Goal: Task Accomplishment & Management: Manage account settings

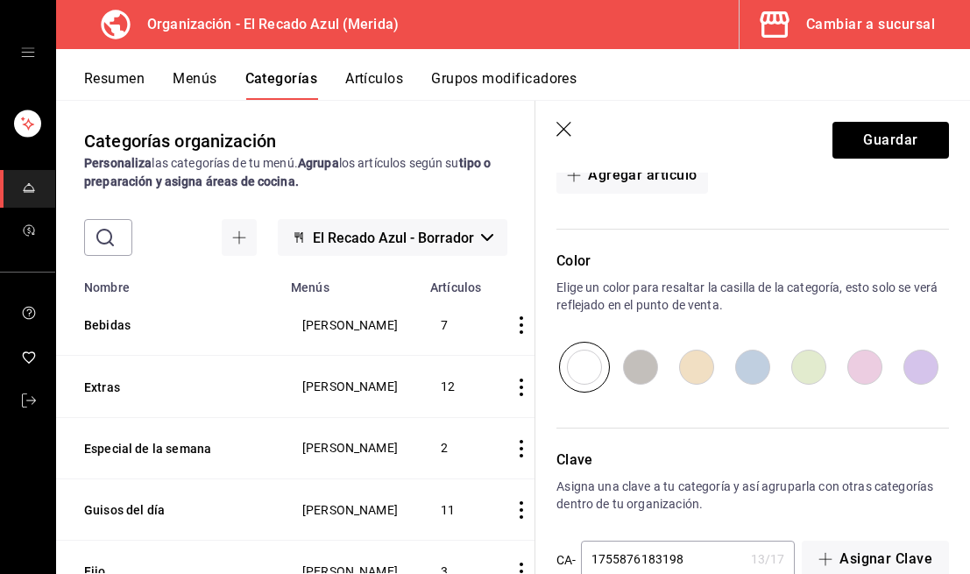
scroll to position [541, 0]
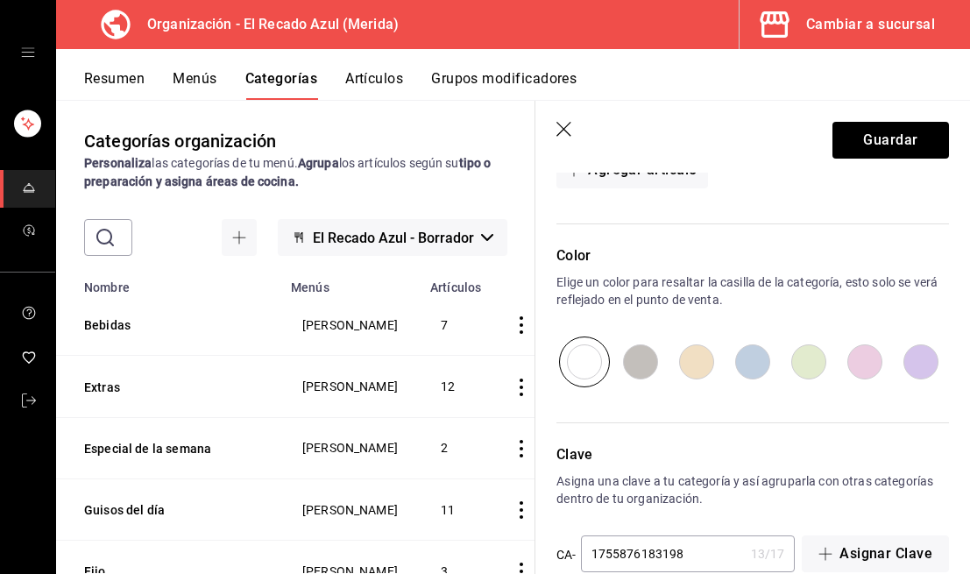
click at [689, 369] on input "radio" at bounding box center [696, 361] width 56 height 51
radio input "true"
click at [888, 145] on button "Guardar" at bounding box center [890, 140] width 117 height 37
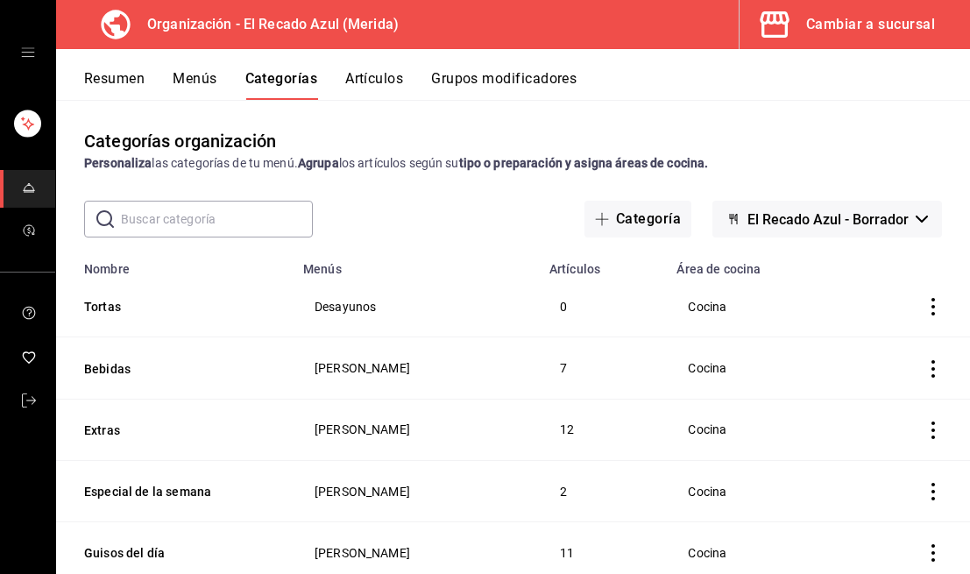
click at [394, 80] on button "Artículos" at bounding box center [374, 85] width 58 height 30
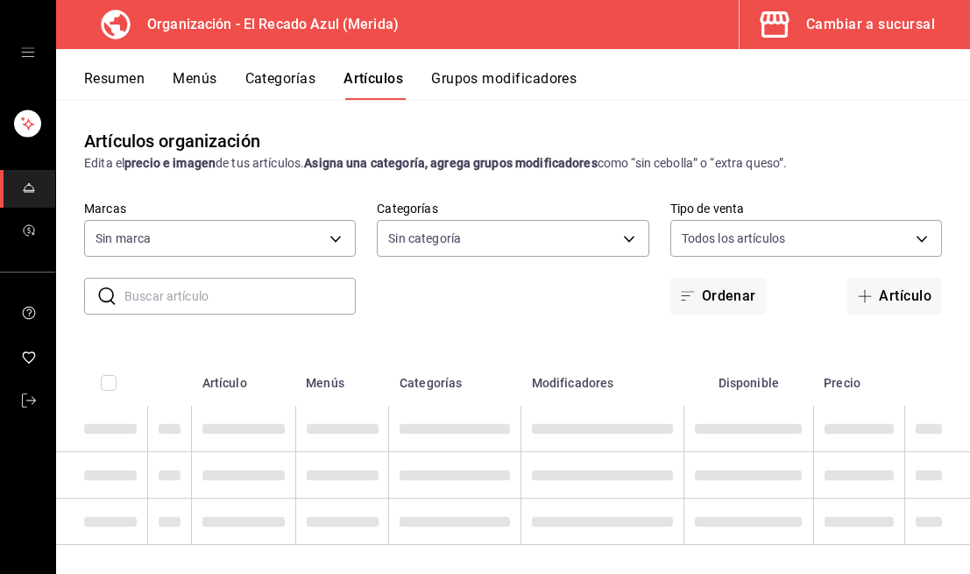
type input "4c612ecd-b065-445b-a869-7e7d52df250b"
type input "938bb357-3fa5-41e7-9f82-b4deaffa926b,bbd922d1-3f43-4b0b-8224-dfa0873d65c1,45cca…"
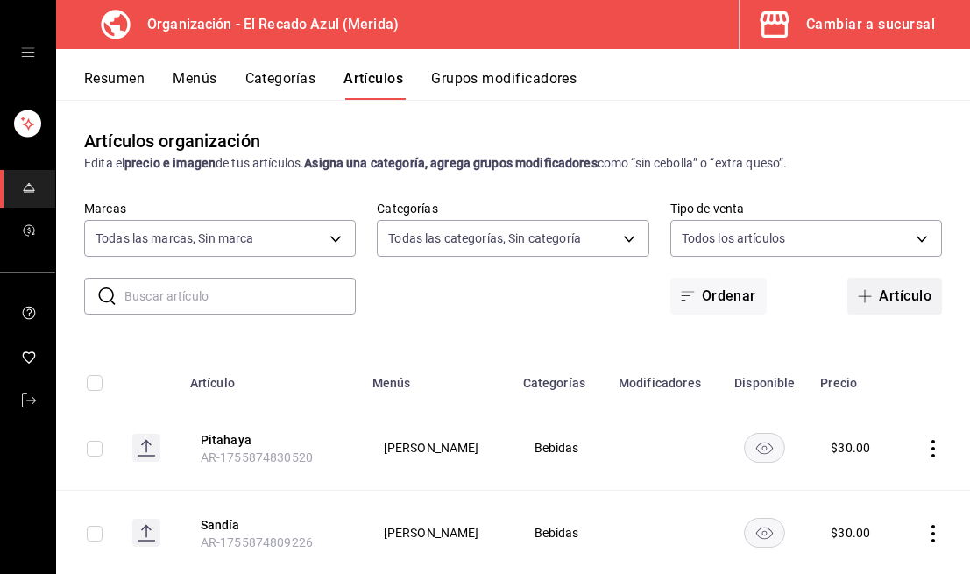
click at [890, 283] on button "Artículo" at bounding box center [894, 296] width 95 height 37
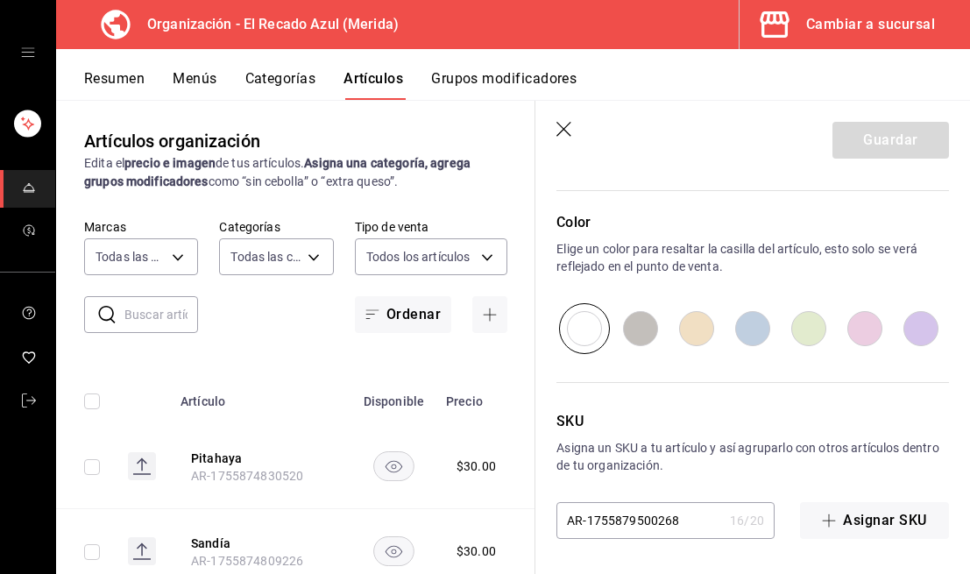
scroll to position [755, 0]
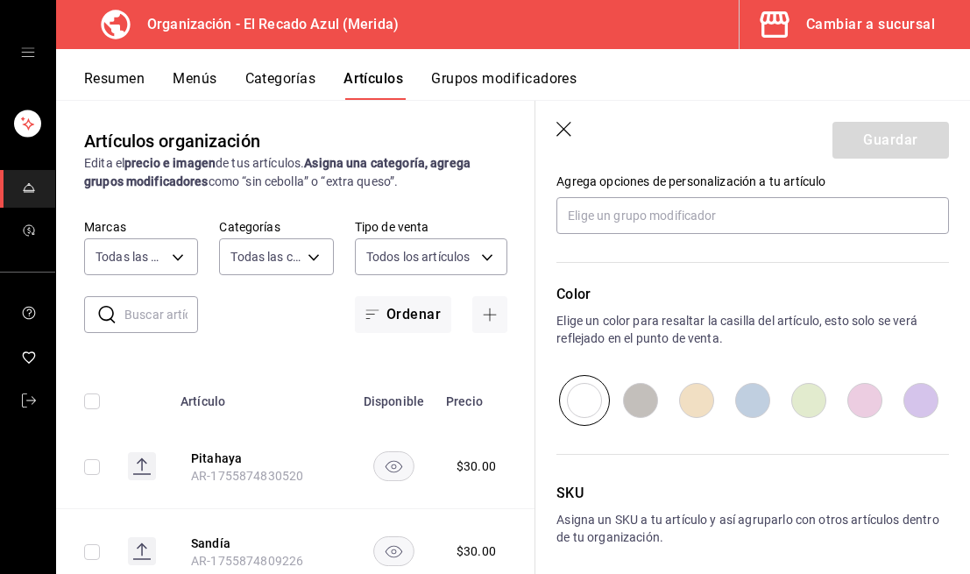
type input "Torta de carne asada"
click at [698, 398] on input "radio" at bounding box center [696, 400] width 56 height 51
radio input "true"
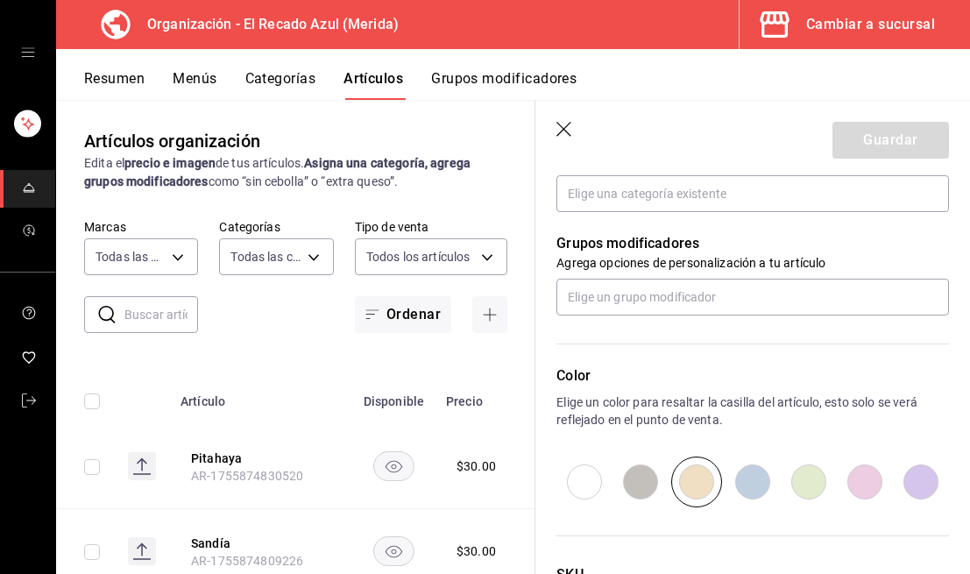
scroll to position [661, 0]
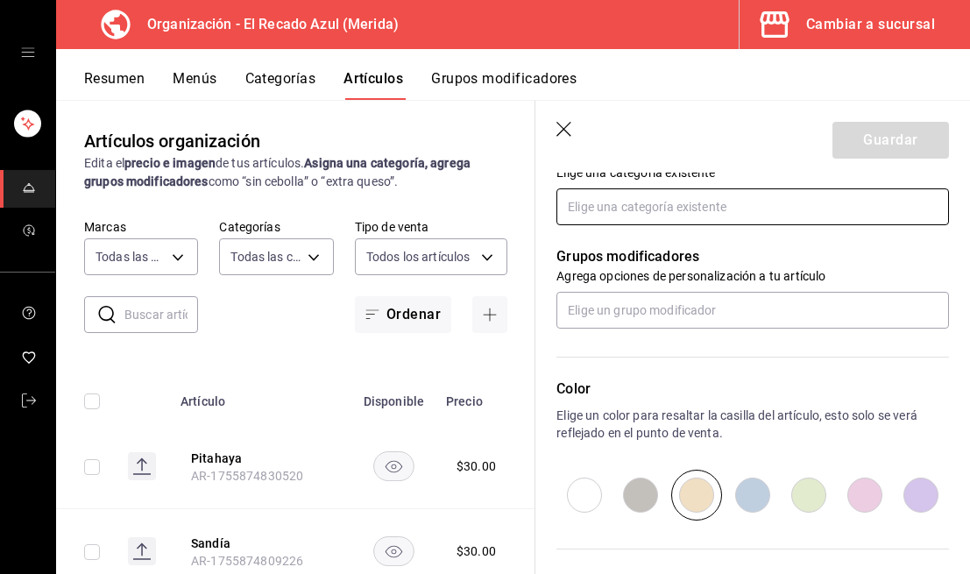
click at [746, 201] on input "text" at bounding box center [752, 206] width 392 height 37
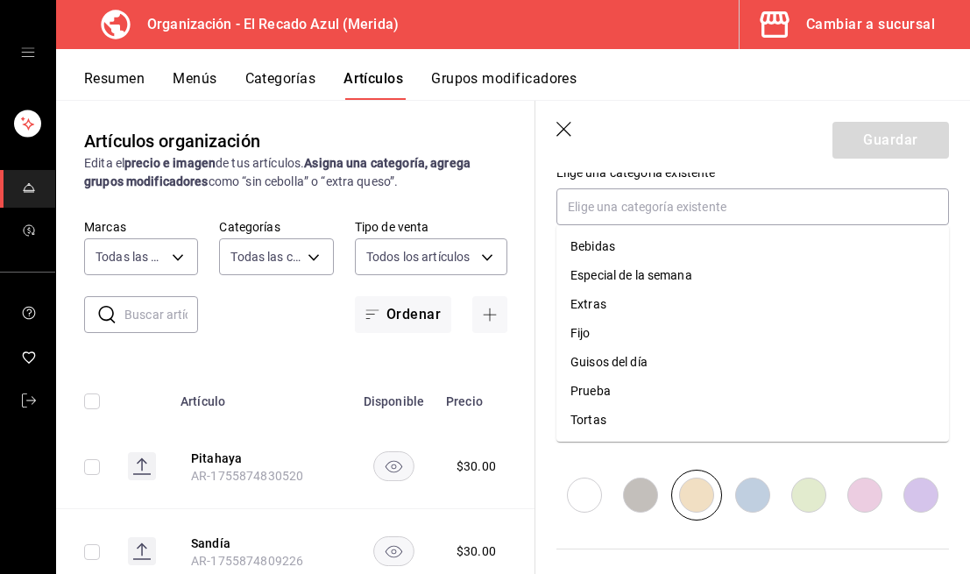
click at [795, 180] on div "Categorías Elige una categoría existente" at bounding box center [741, 162] width 413 height 125
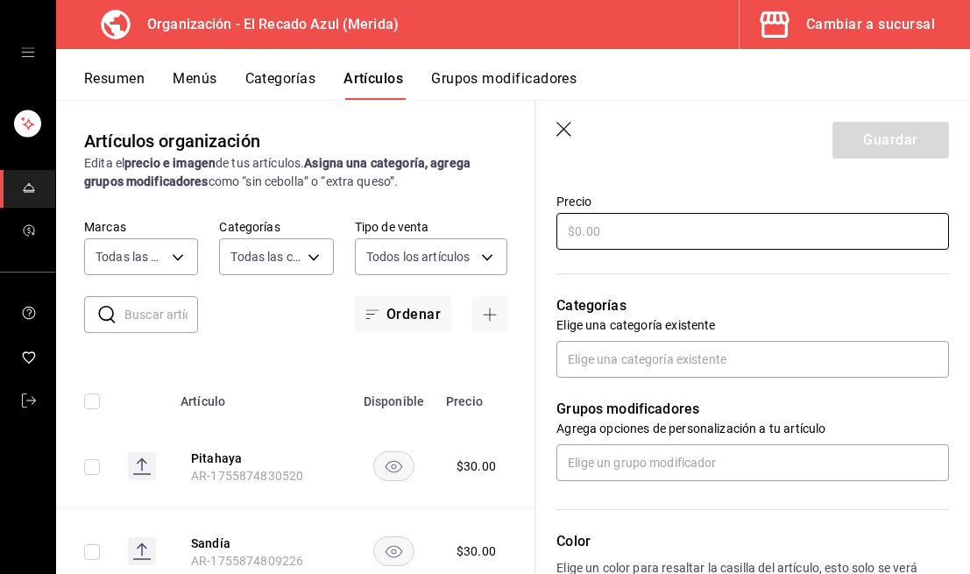
scroll to position [457, 0]
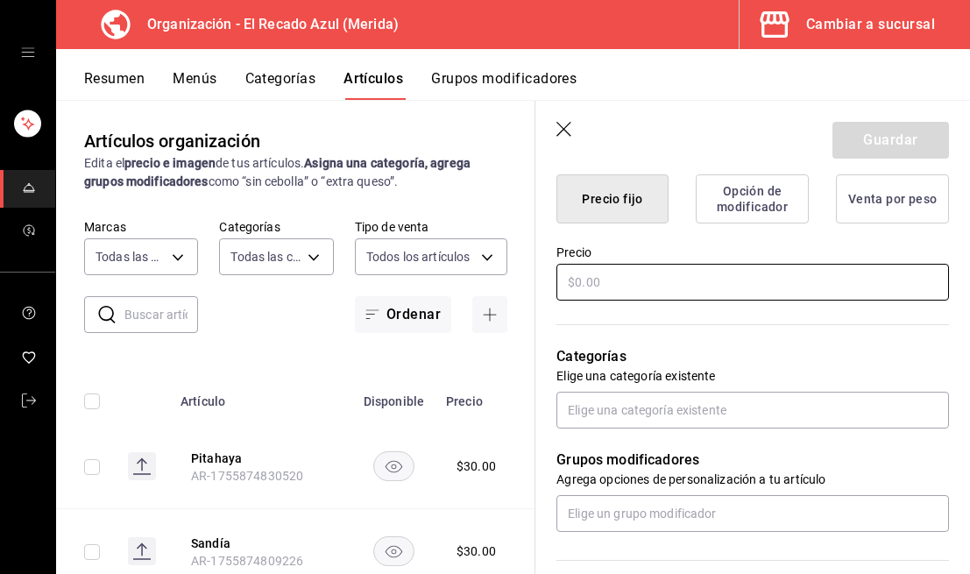
click at [779, 270] on input "text" at bounding box center [752, 282] width 392 height 37
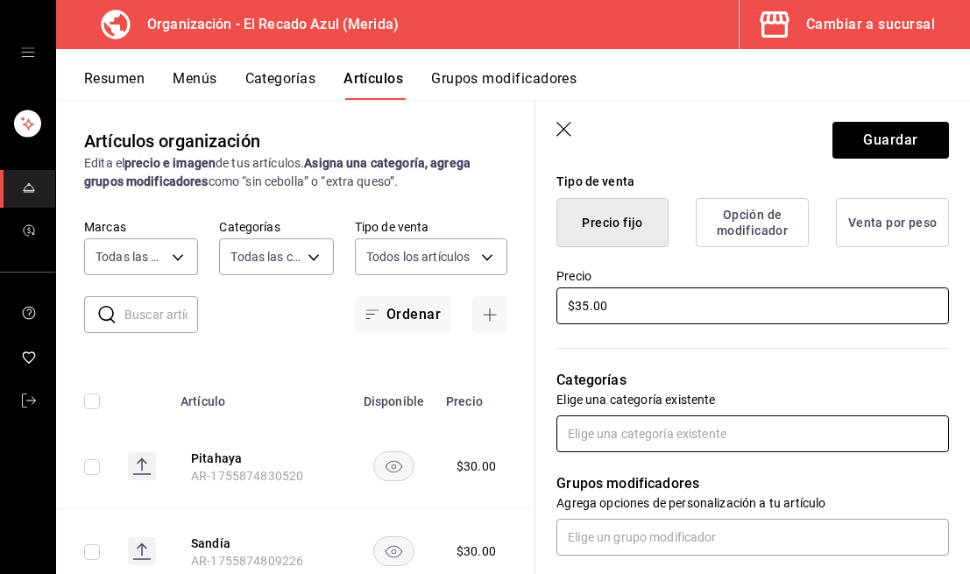
scroll to position [456, 0]
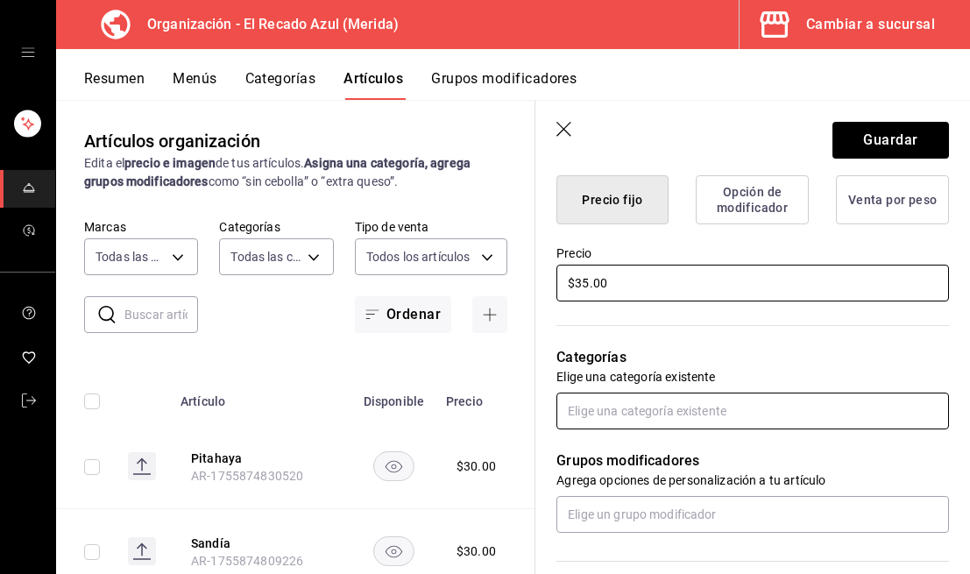
type input "$35.00"
click at [770, 420] on input "text" at bounding box center [752, 410] width 392 height 37
click at [687, 417] on input "text" at bounding box center [752, 410] width 392 height 37
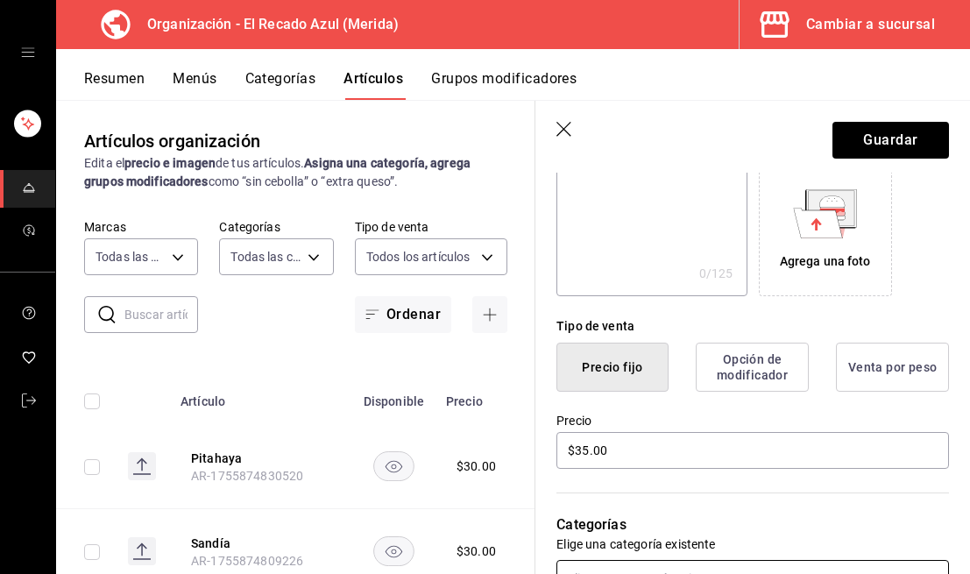
scroll to position [0, 0]
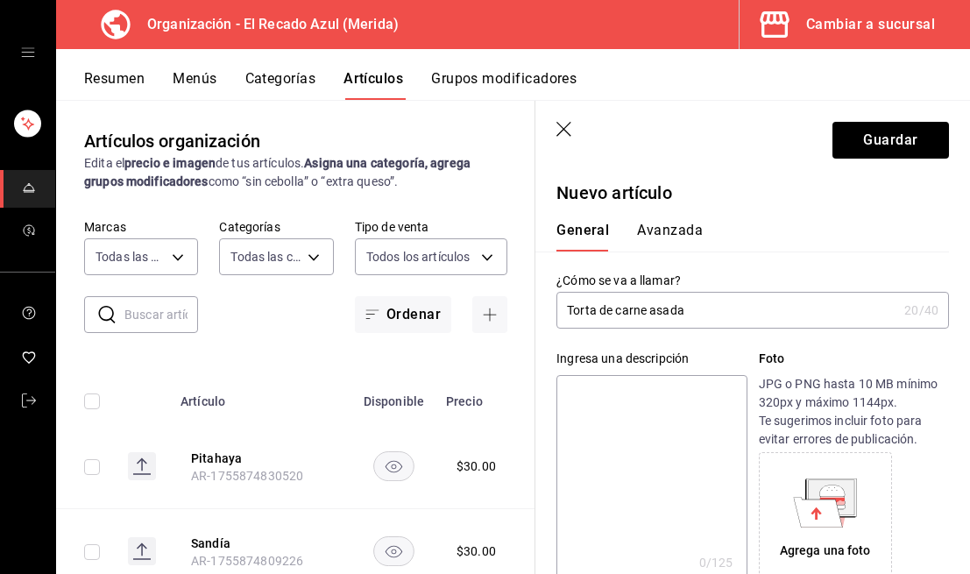
click at [555, 124] on header "Guardar" at bounding box center [752, 137] width 435 height 72
click at [563, 127] on icon "button" at bounding box center [565, 131] width 18 height 18
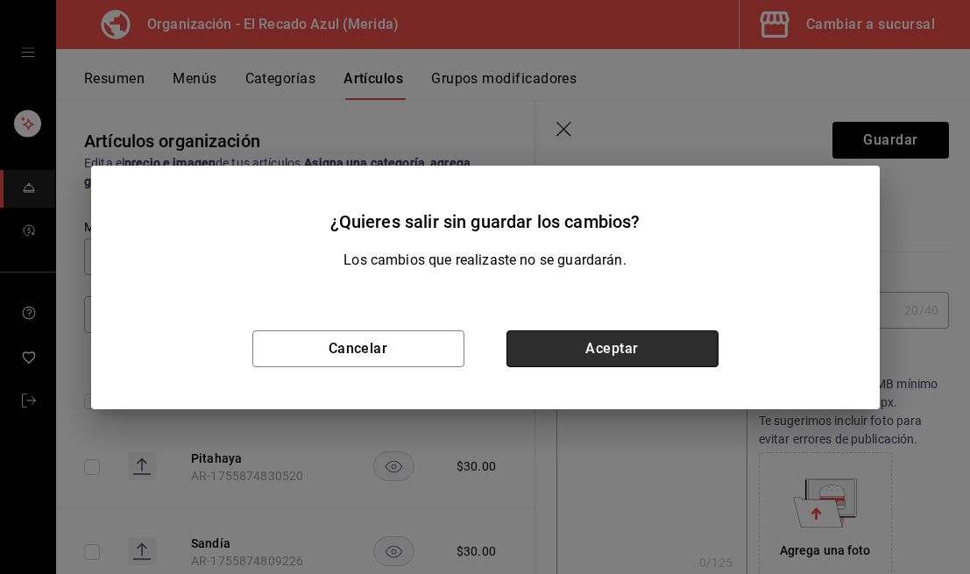
click at [612, 352] on button "Aceptar" at bounding box center [612, 348] width 212 height 37
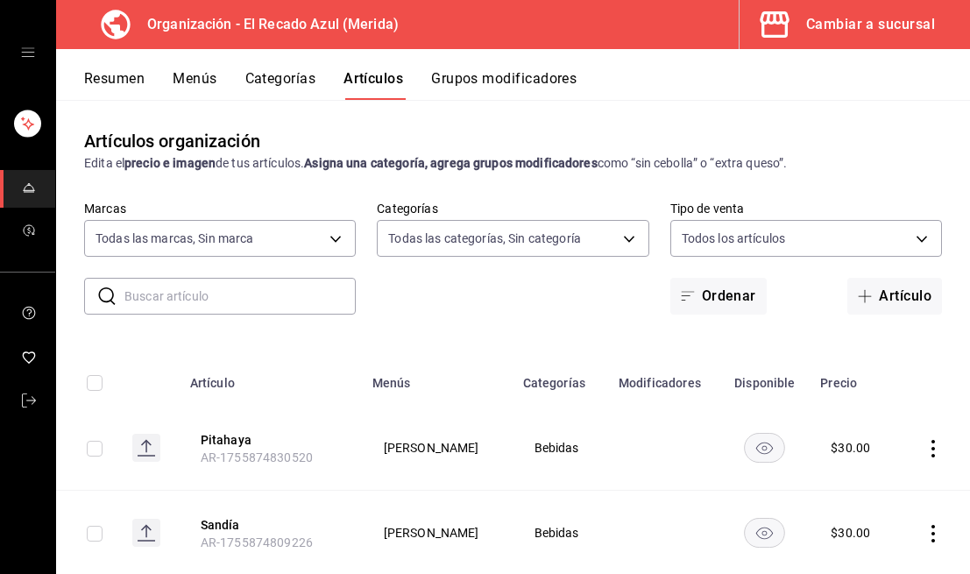
click at [213, 76] on button "Menús" at bounding box center [195, 85] width 44 height 30
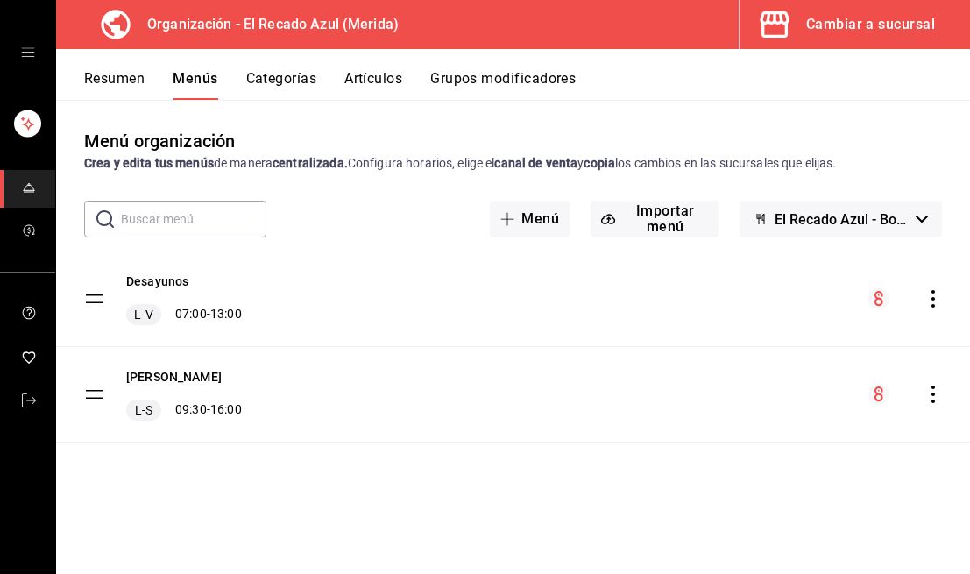
click at [473, 319] on div "Desayunos L-V 07:00 - 13:00" at bounding box center [513, 298] width 914 height 95
click at [365, 81] on button "Artículos" at bounding box center [373, 85] width 58 height 30
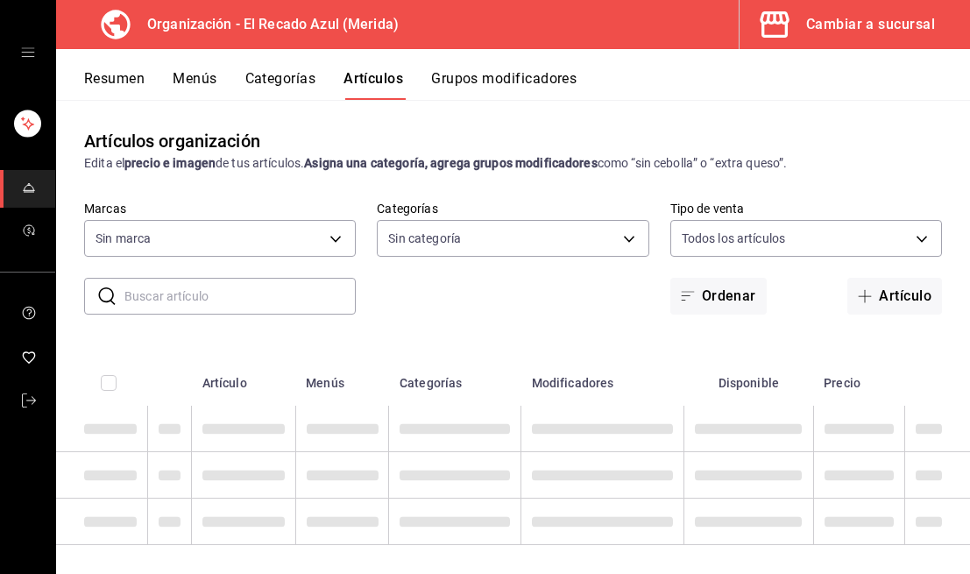
type input "4c612ecd-b065-445b-a869-7e7d52df250b"
type input "938bb357-3fa5-41e7-9f82-b4deaffa926b,bbd922d1-3f43-4b0b-8224-dfa0873d65c1,45cca…"
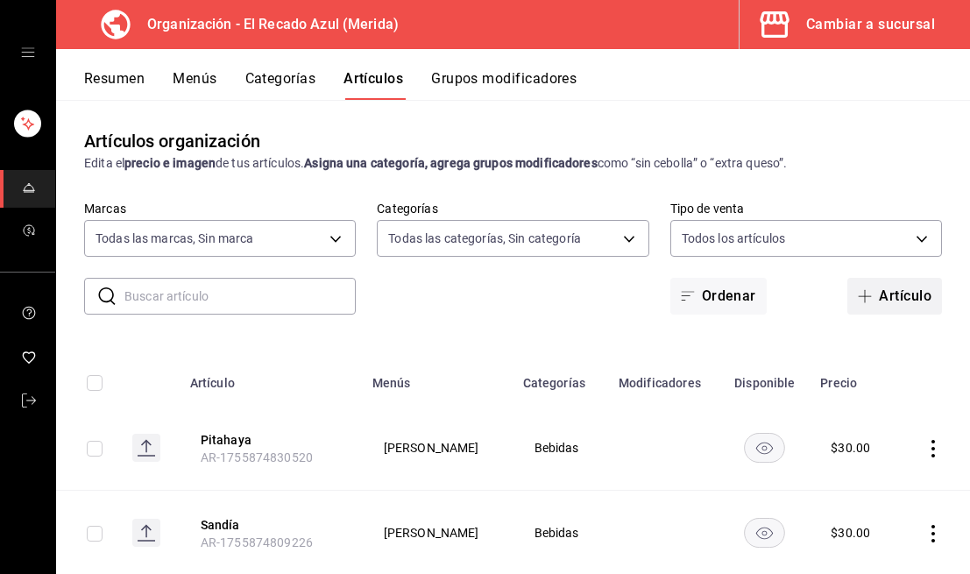
click at [891, 287] on button "Artículo" at bounding box center [894, 296] width 95 height 37
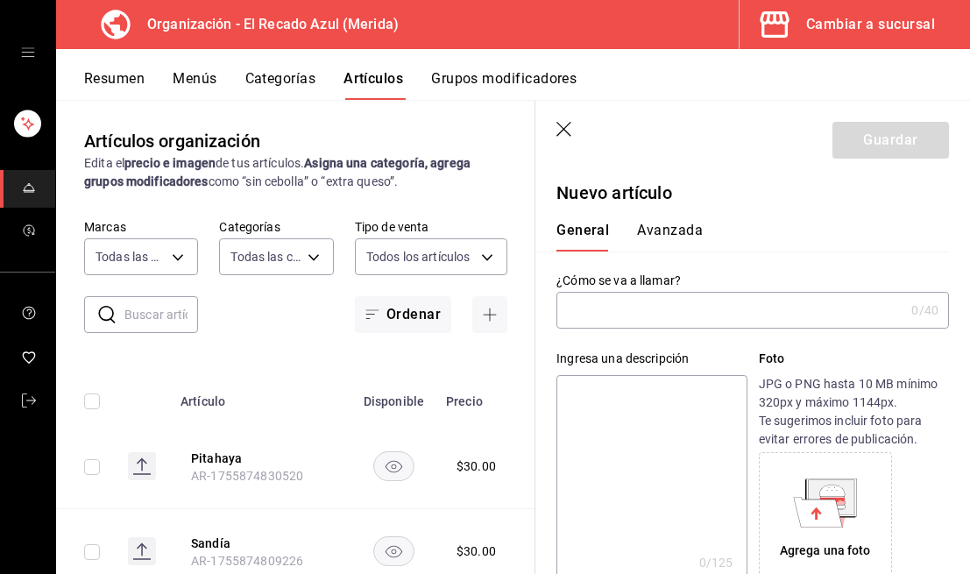
click at [675, 307] on input "text" at bounding box center [730, 310] width 348 height 35
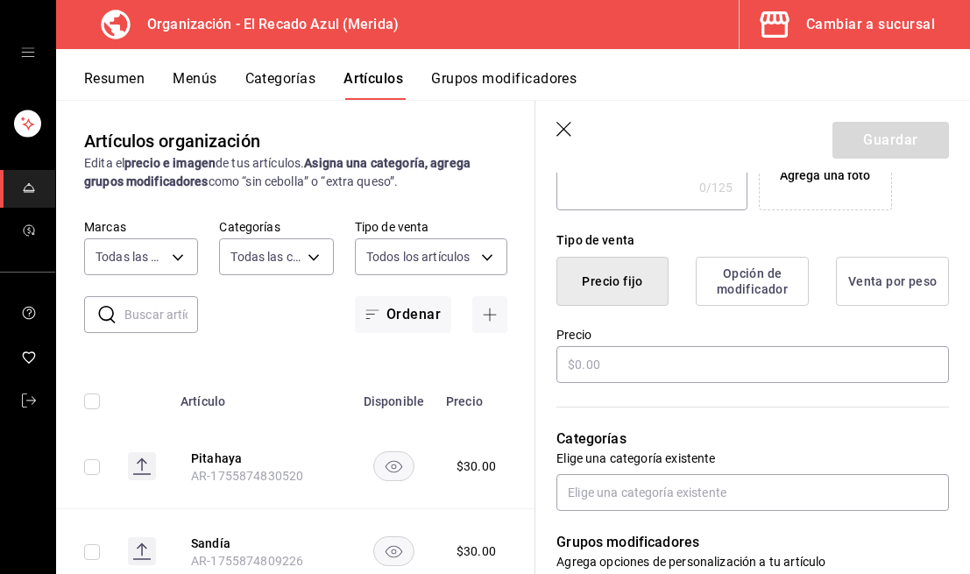
scroll to position [421, 0]
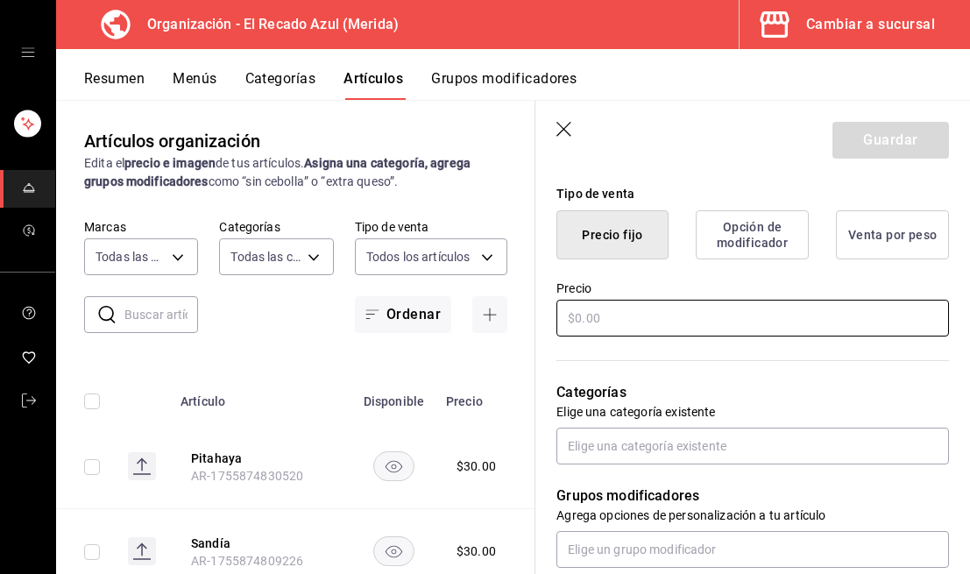
type input "Torta carne asada"
click at [757, 327] on input "text" at bounding box center [752, 318] width 392 height 37
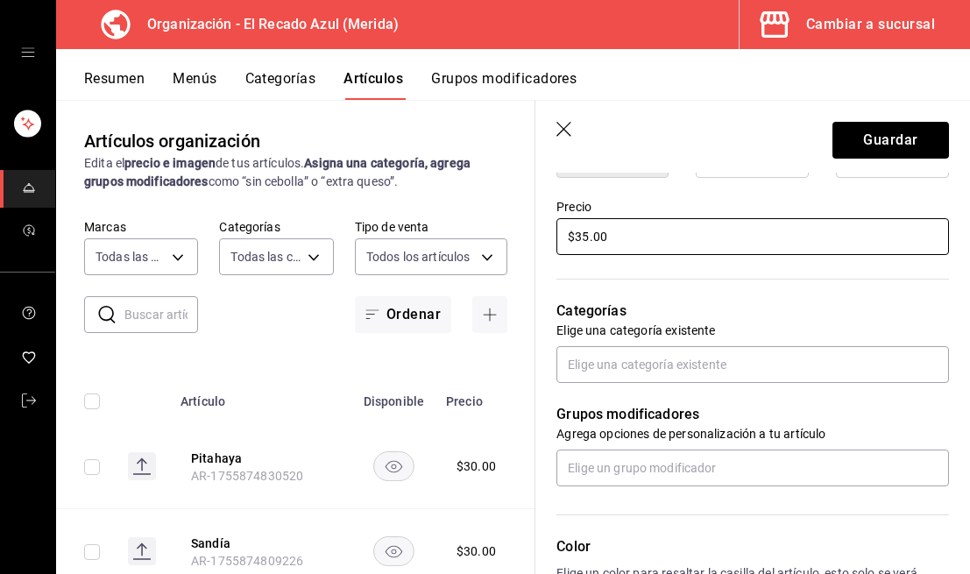
scroll to position [509, 0]
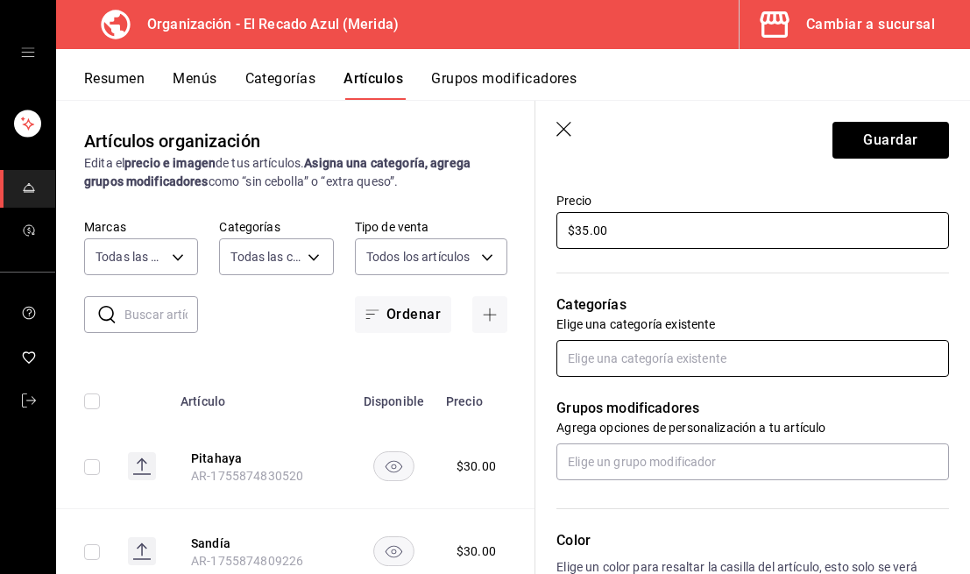
type input "$35.00"
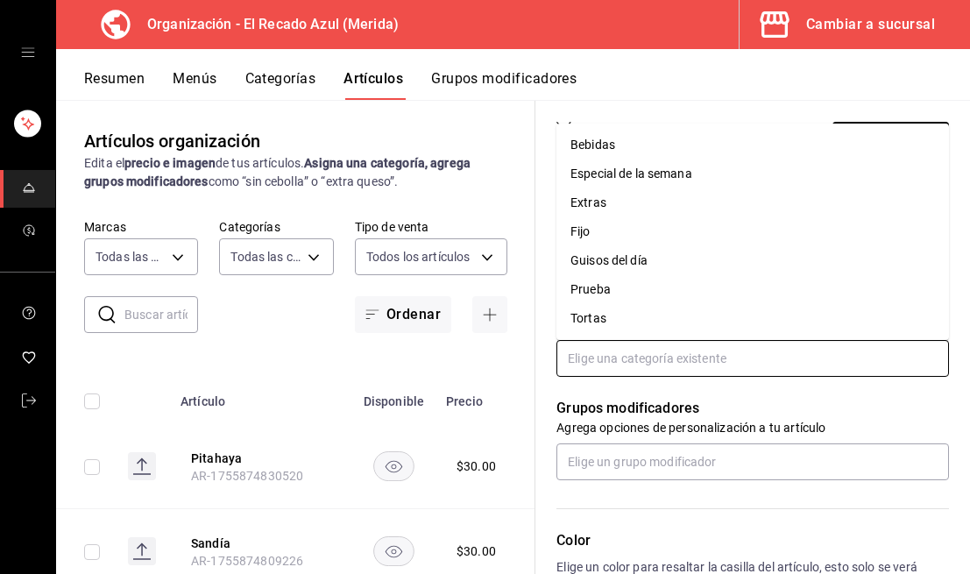
click at [766, 363] on input "text" at bounding box center [752, 358] width 392 height 37
click at [729, 322] on li "Tortas" at bounding box center [752, 318] width 392 height 29
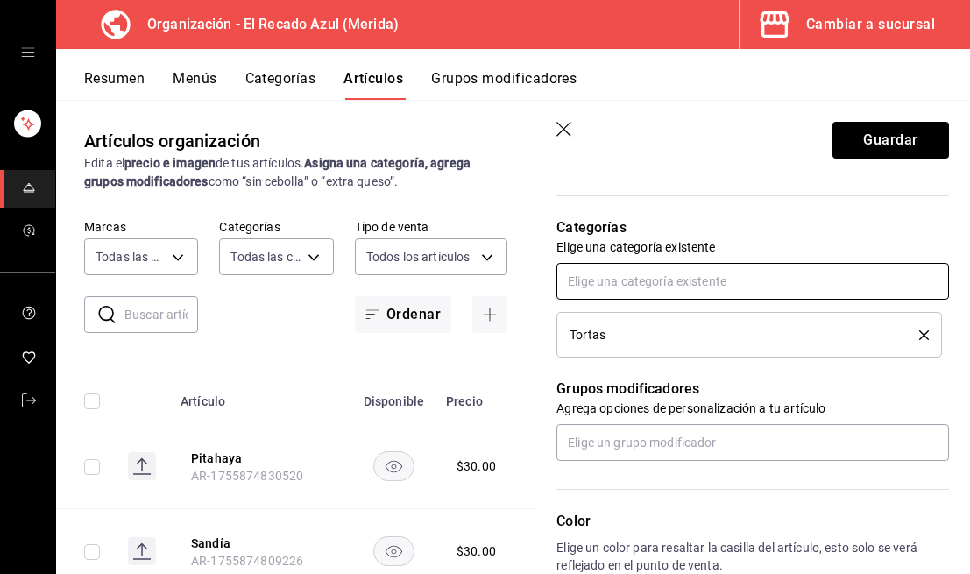
scroll to position [611, 0]
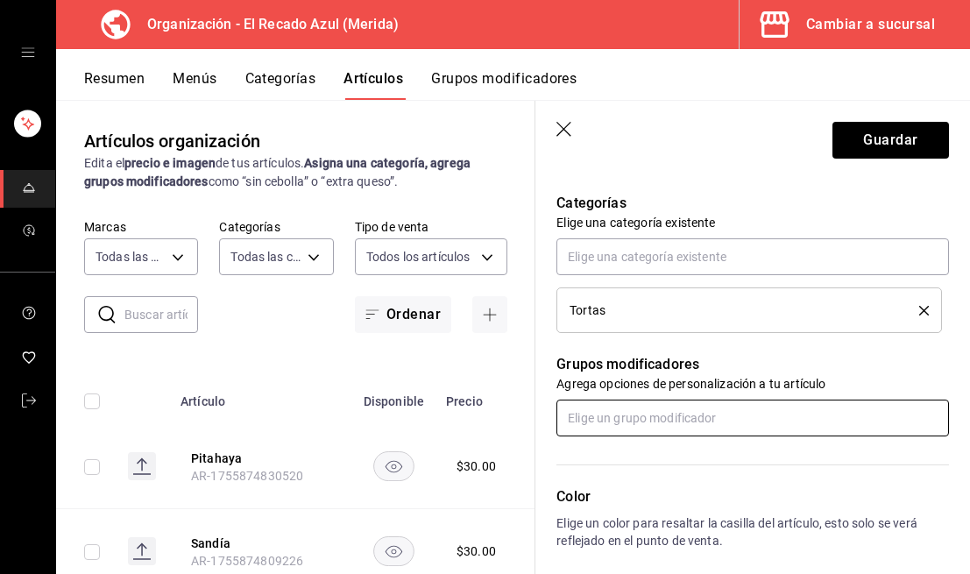
click at [742, 422] on input "text" at bounding box center [752, 417] width 392 height 37
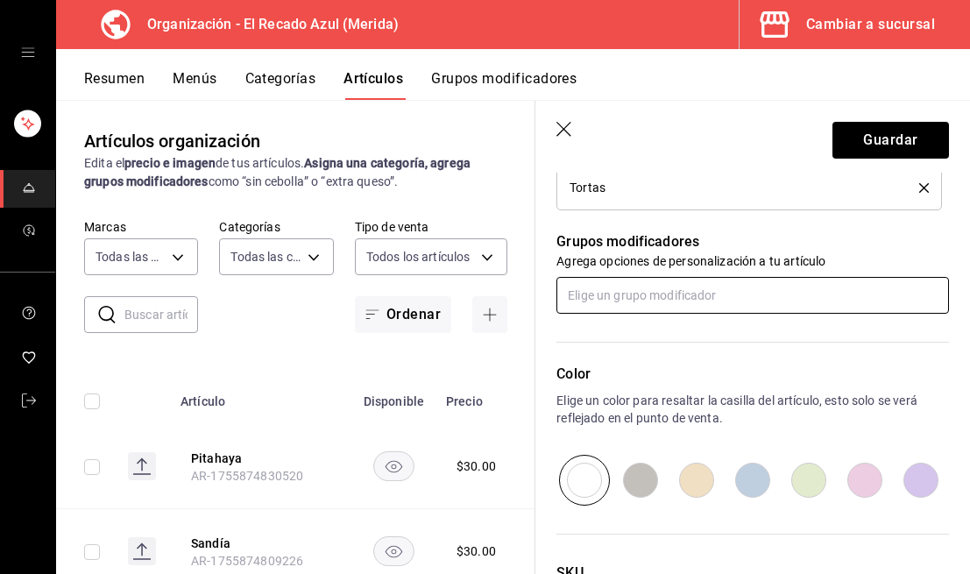
scroll to position [802, 0]
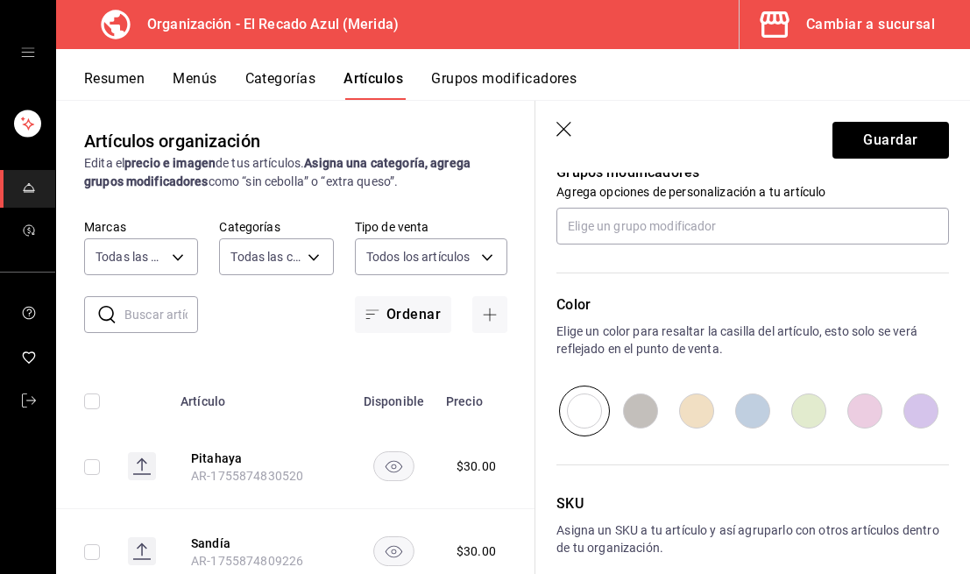
click at [696, 411] on input "radio" at bounding box center [696, 410] width 56 height 51
radio input "true"
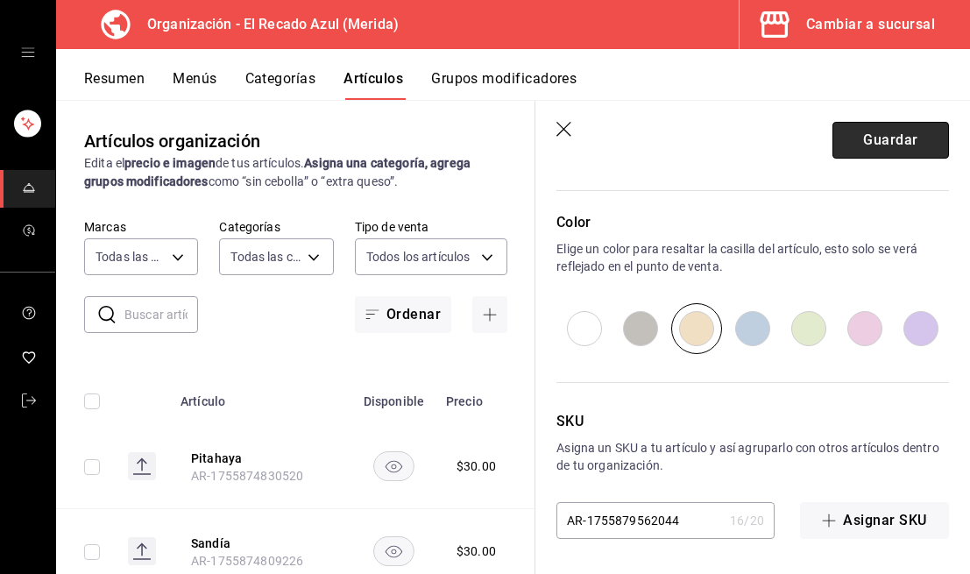
click at [891, 150] on button "Guardar" at bounding box center [890, 140] width 117 height 37
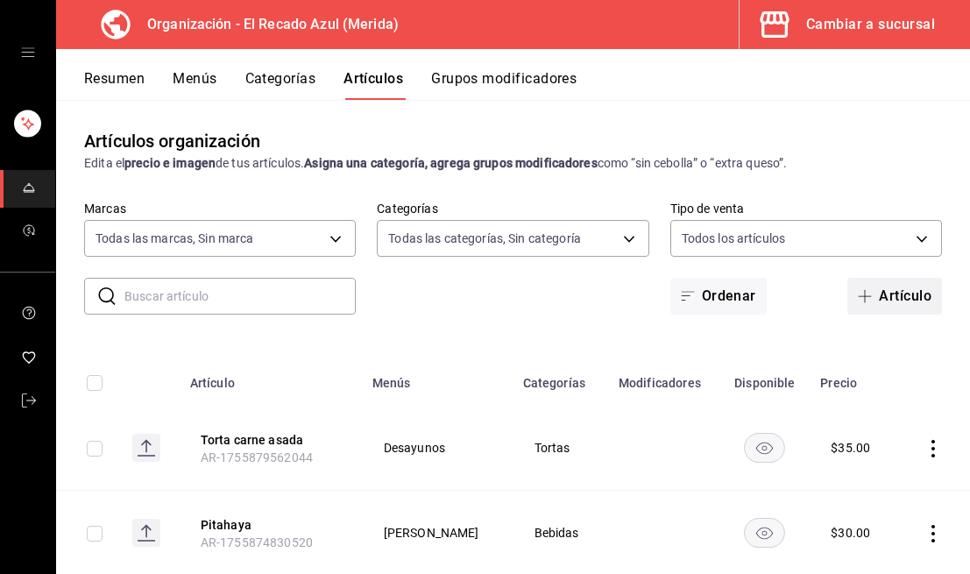
click at [896, 293] on button "Artículo" at bounding box center [894, 296] width 95 height 37
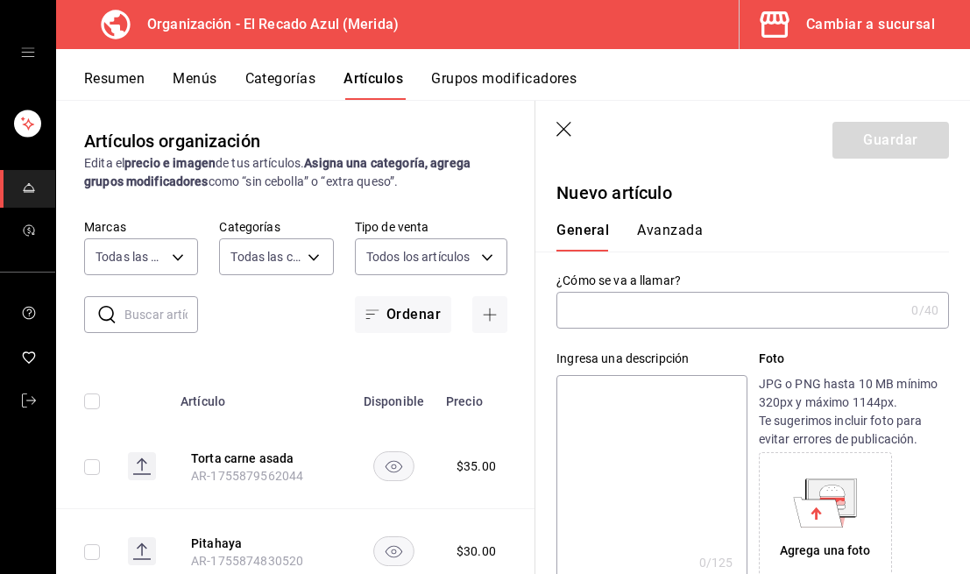
click at [687, 304] on input "text" at bounding box center [730, 310] width 348 height 35
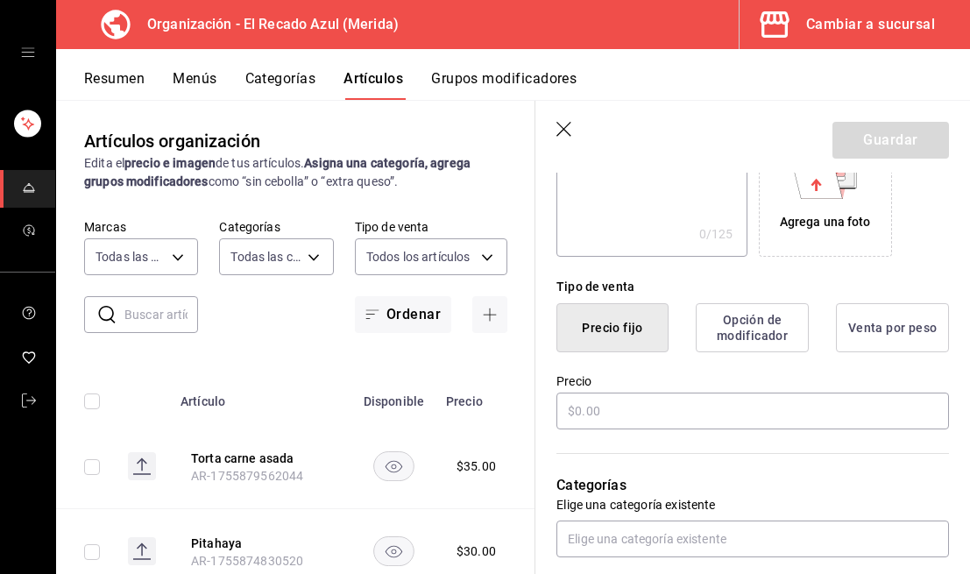
scroll to position [337, 0]
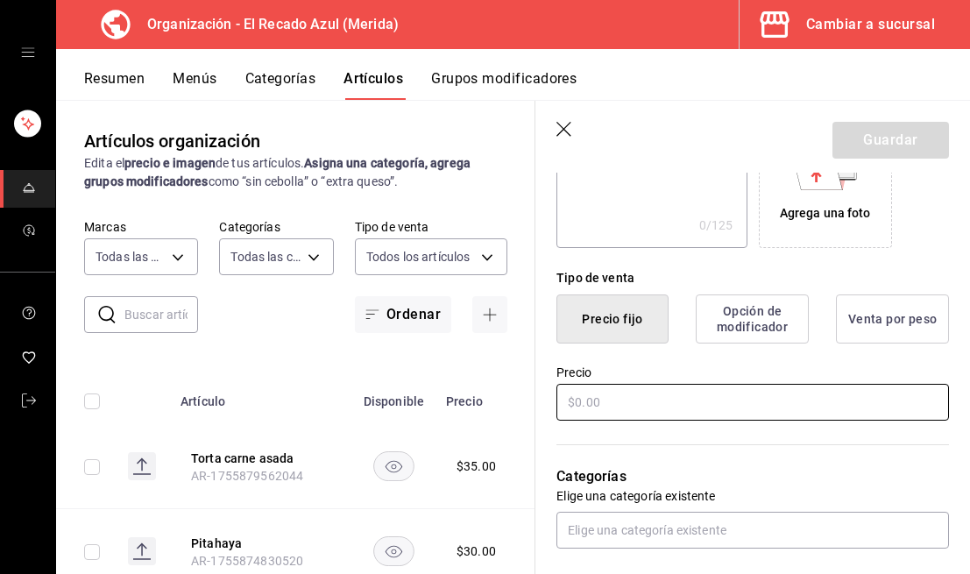
type input "[PERSON_NAME] de pollo"
click at [721, 405] on input "text" at bounding box center [752, 402] width 392 height 37
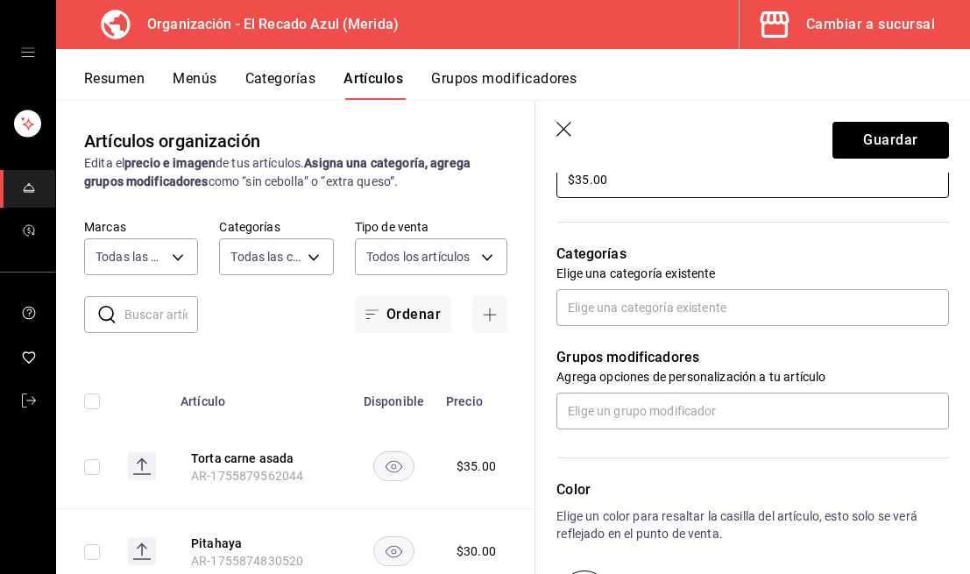
scroll to position [591, 0]
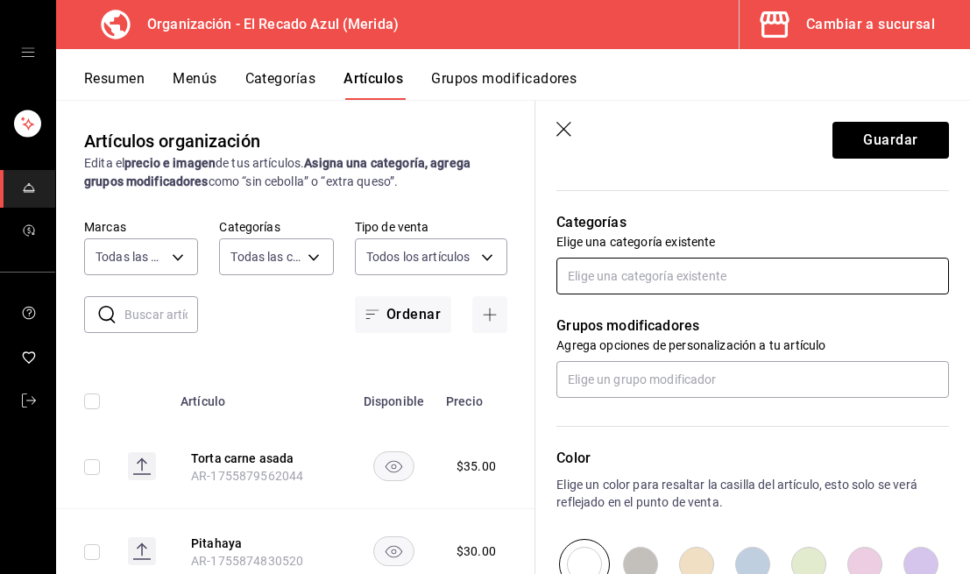
type input "$35.00"
click at [731, 280] on input "text" at bounding box center [752, 276] width 392 height 37
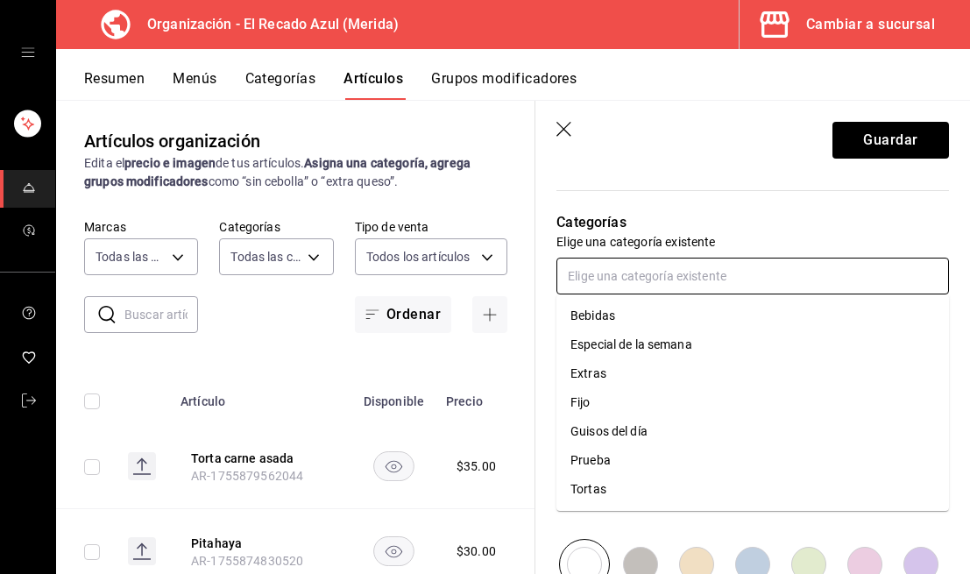
click at [718, 491] on li "Tortas" at bounding box center [752, 489] width 392 height 29
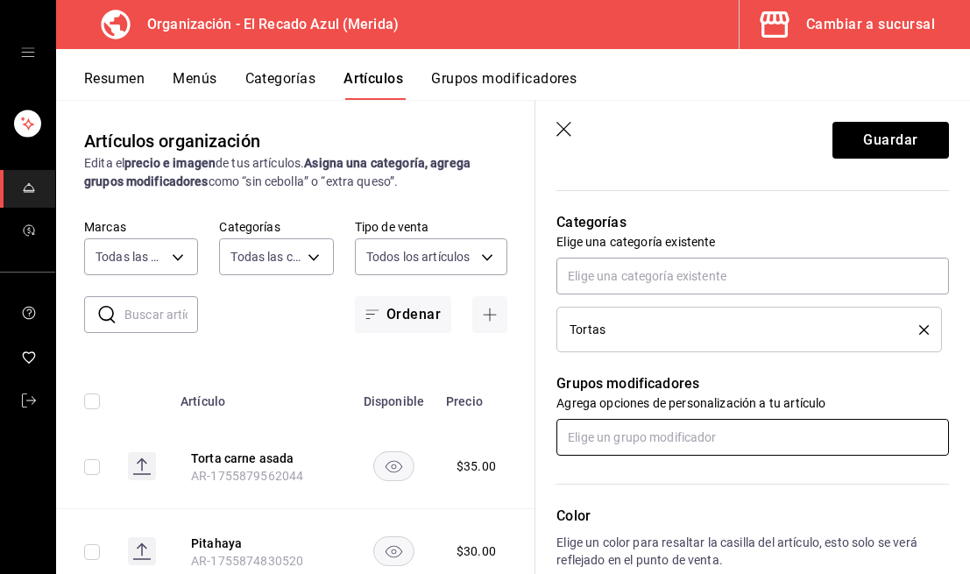
click at [722, 452] on input "text" at bounding box center [752, 437] width 392 height 37
click at [730, 437] on input "text" at bounding box center [752, 437] width 392 height 37
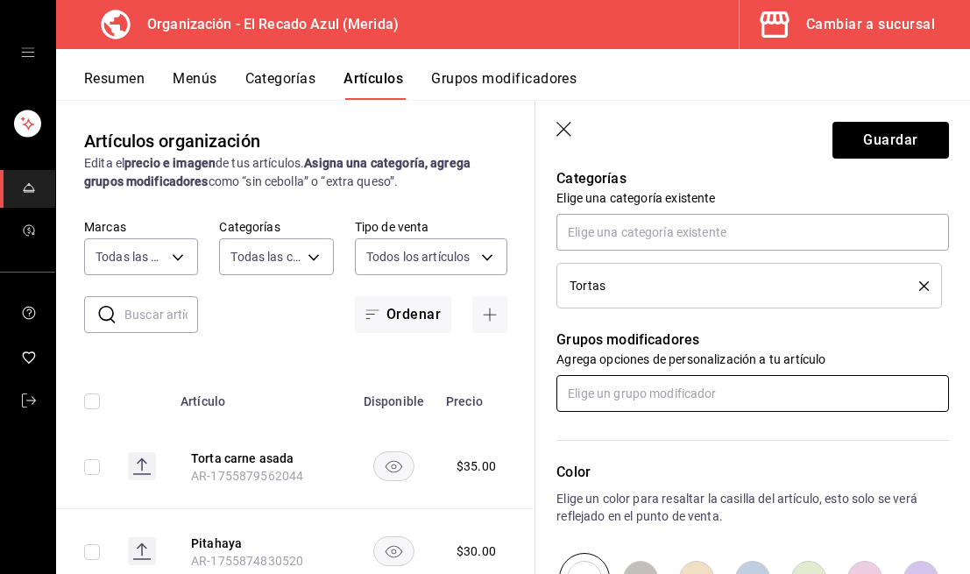
scroll to position [701, 0]
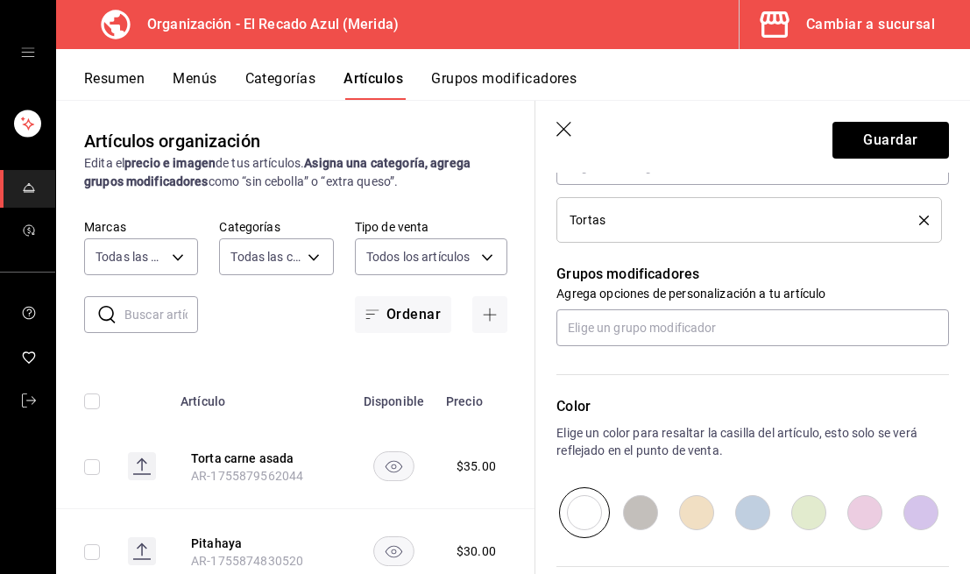
click at [703, 513] on input "radio" at bounding box center [696, 512] width 56 height 51
radio input "true"
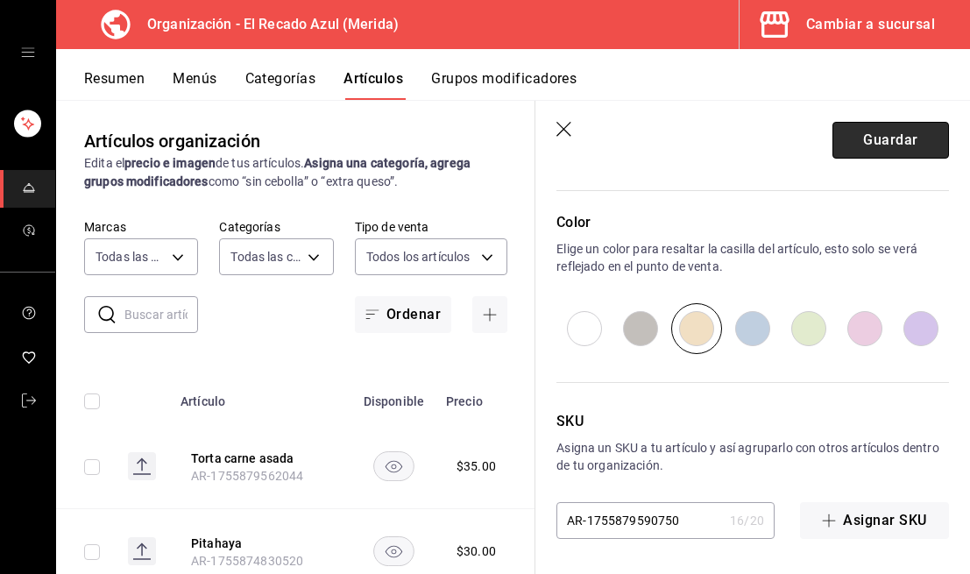
click at [868, 132] on button "Guardar" at bounding box center [890, 140] width 117 height 37
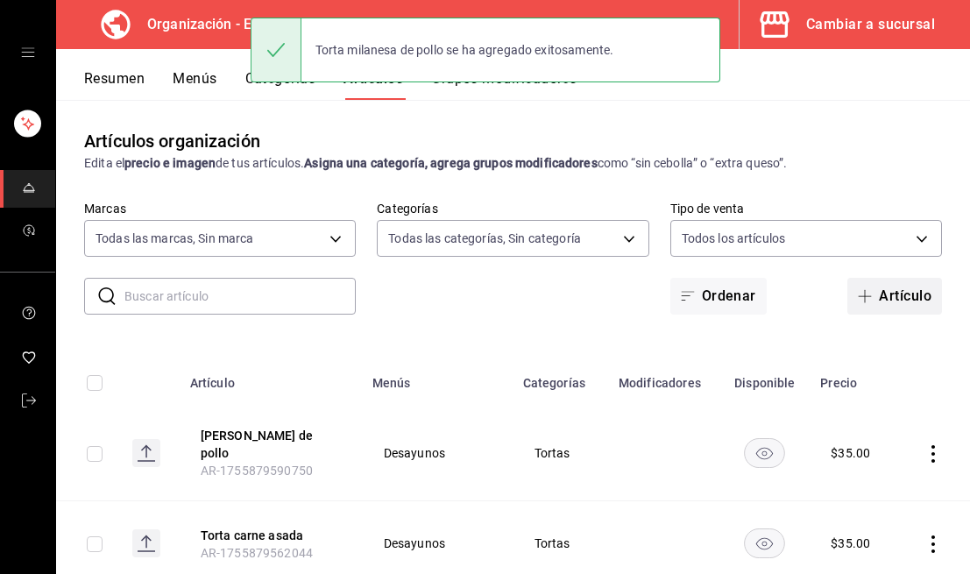
click at [873, 302] on span "button" at bounding box center [868, 296] width 21 height 14
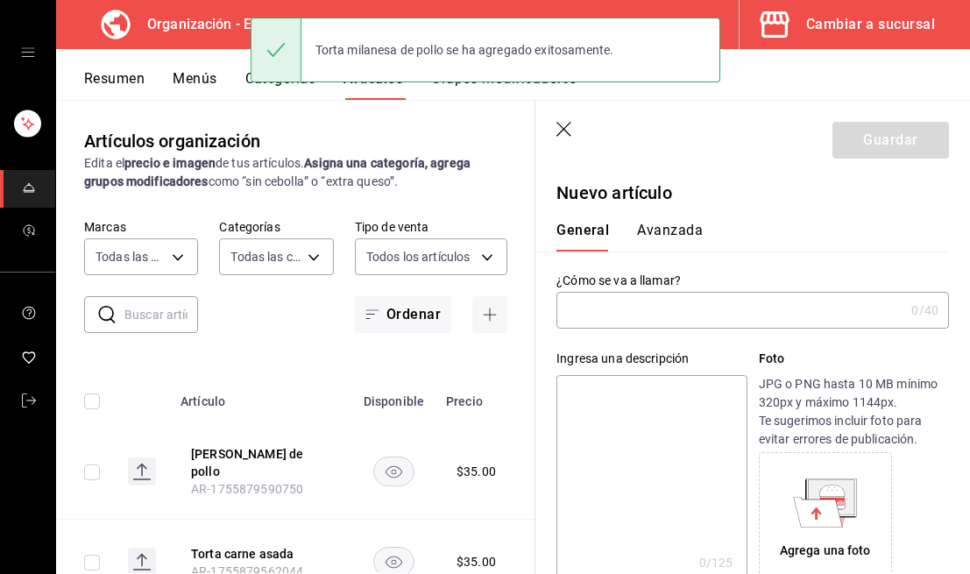
click at [764, 320] on input "text" at bounding box center [730, 310] width 348 height 35
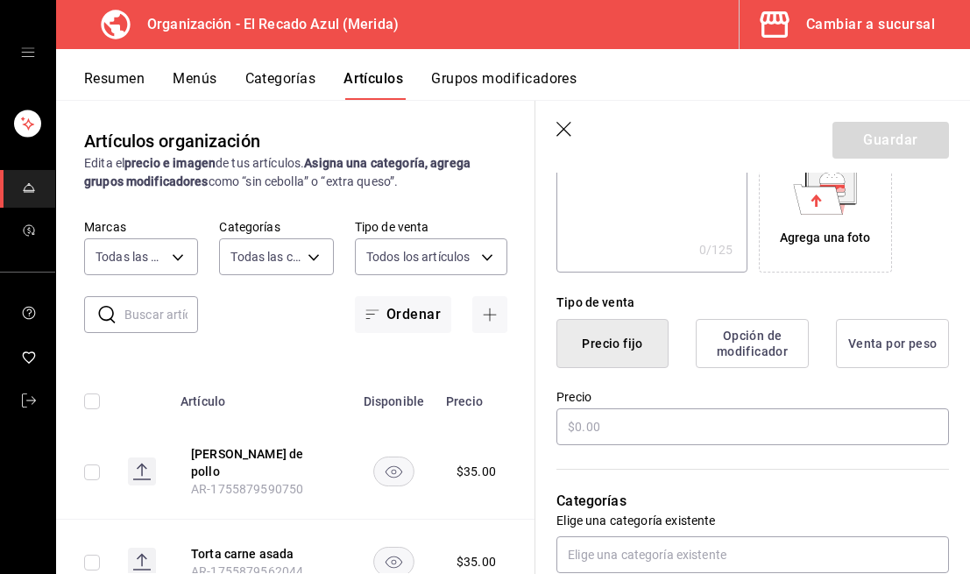
scroll to position [314, 0]
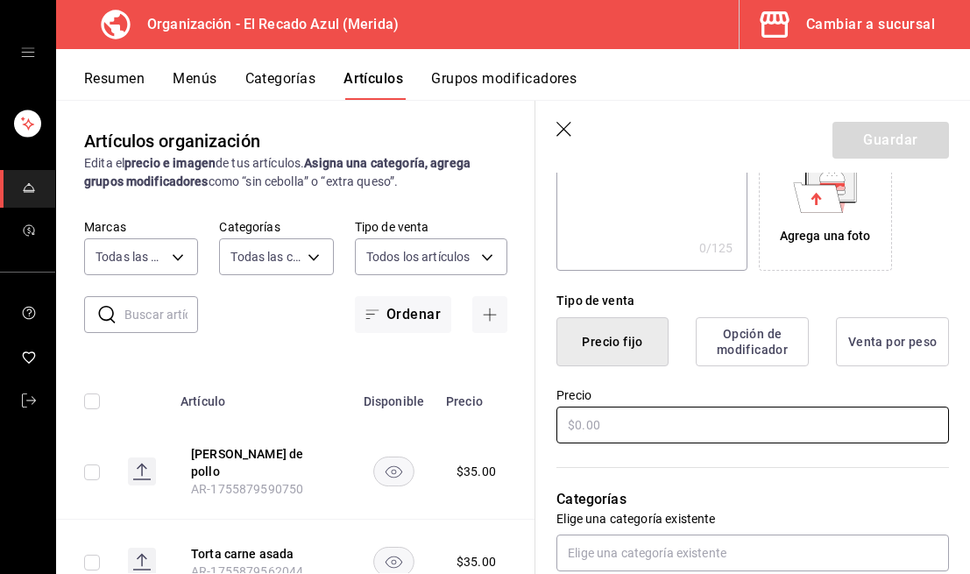
type input "[PERSON_NAME] a la plancha"
click at [803, 425] on input "text" at bounding box center [752, 424] width 392 height 37
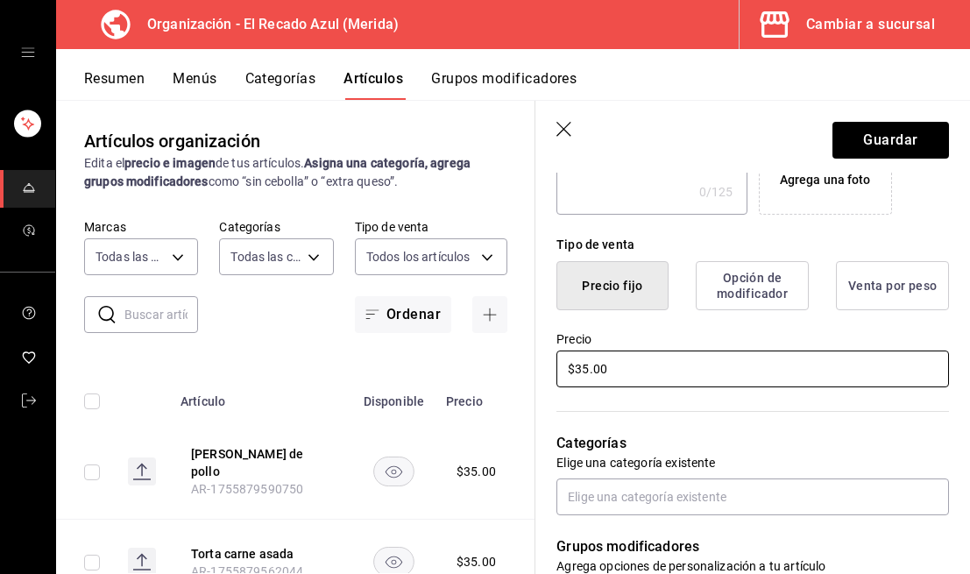
scroll to position [374, 0]
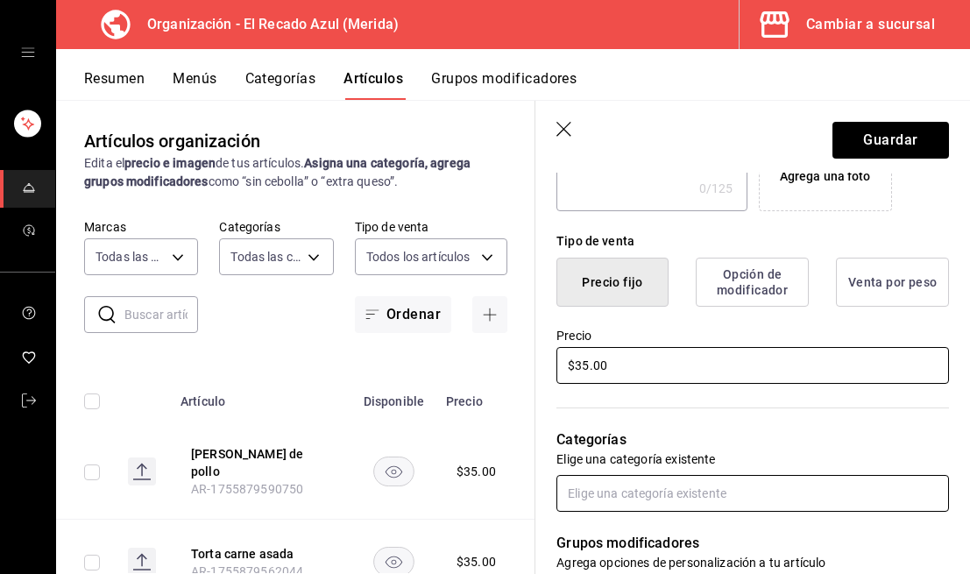
type input "$35.00"
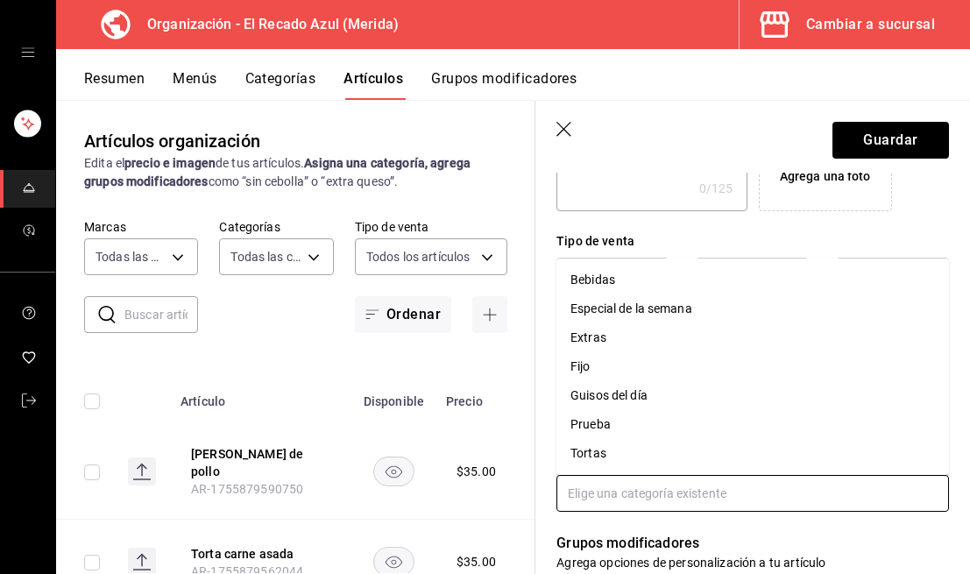
click at [805, 496] on input "text" at bounding box center [752, 493] width 392 height 37
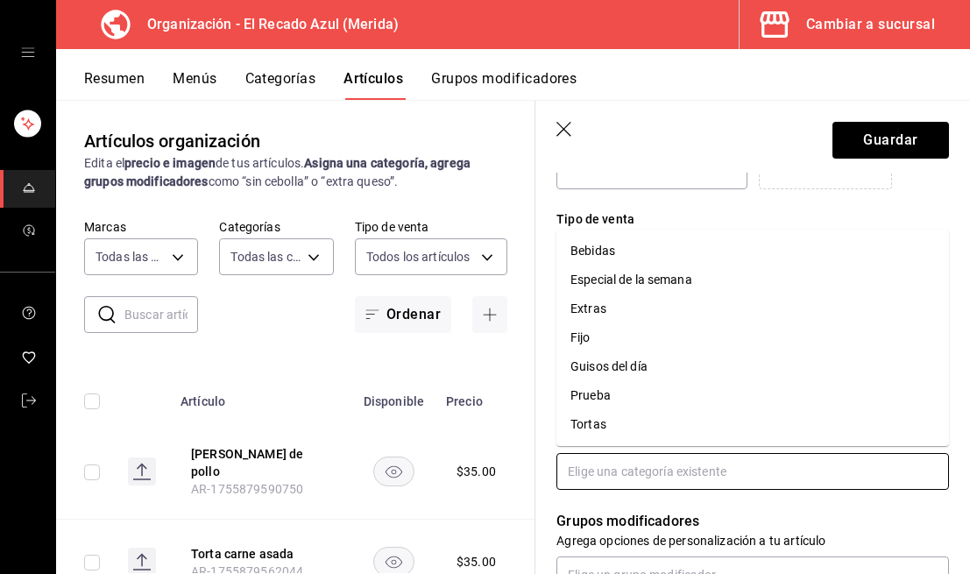
scroll to position [406, 0]
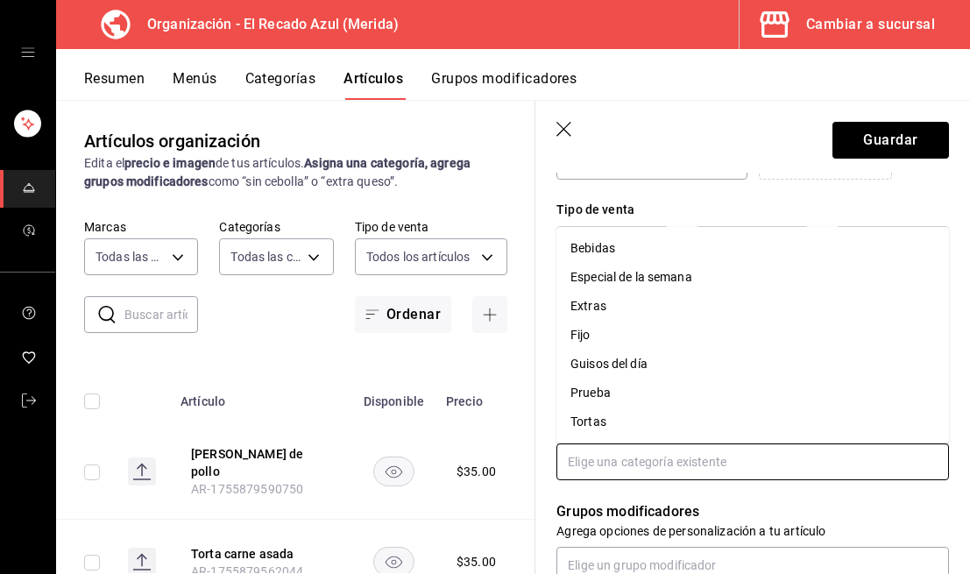
click at [770, 427] on li "Tortas" at bounding box center [752, 421] width 392 height 29
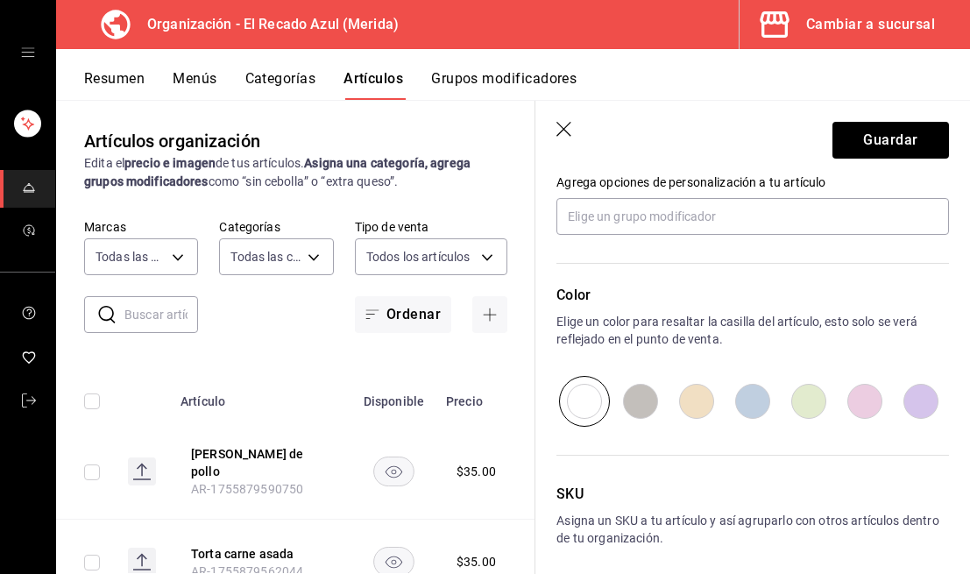
scroll to position [816, 0]
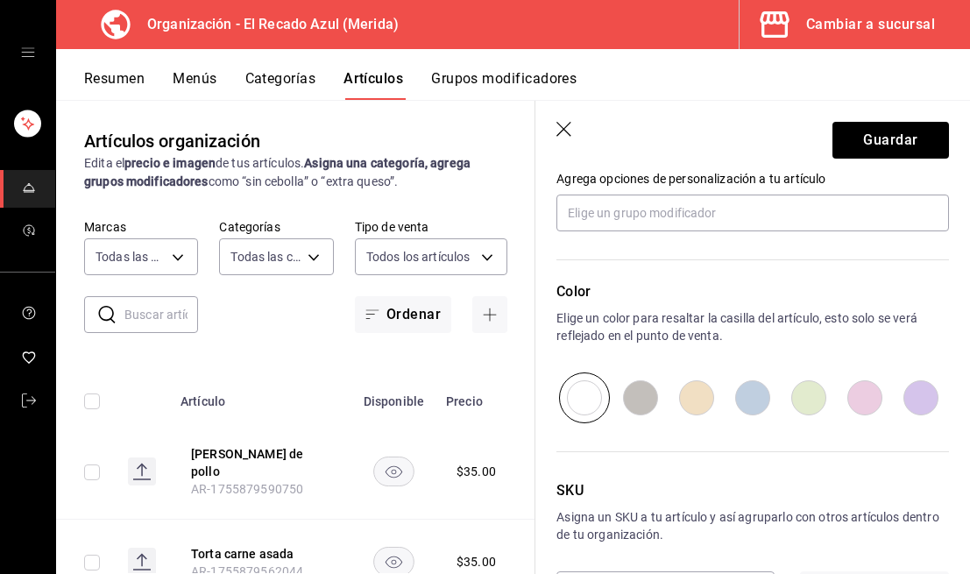
click at [710, 387] on input "radio" at bounding box center [696, 397] width 56 height 51
radio input "true"
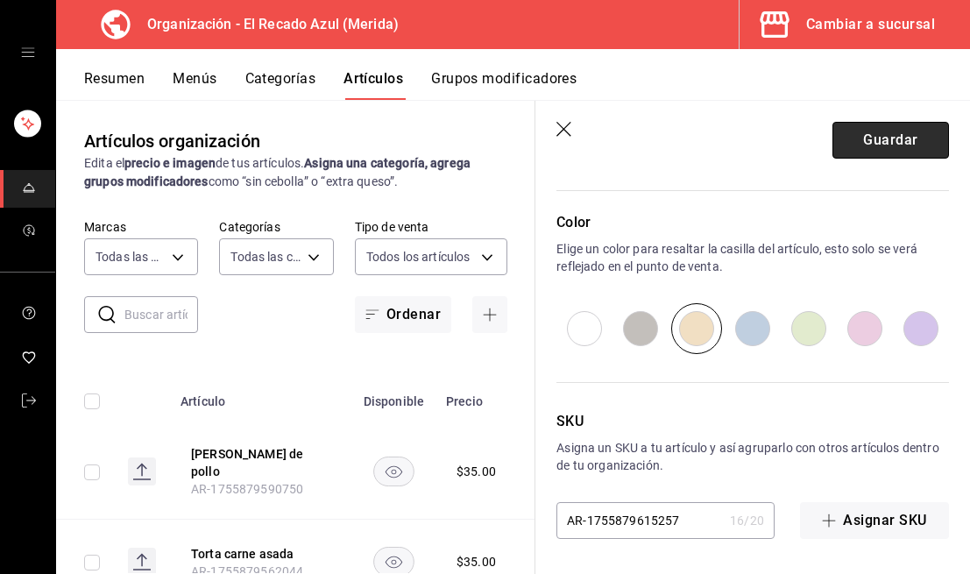
click at [891, 138] on button "Guardar" at bounding box center [890, 140] width 117 height 37
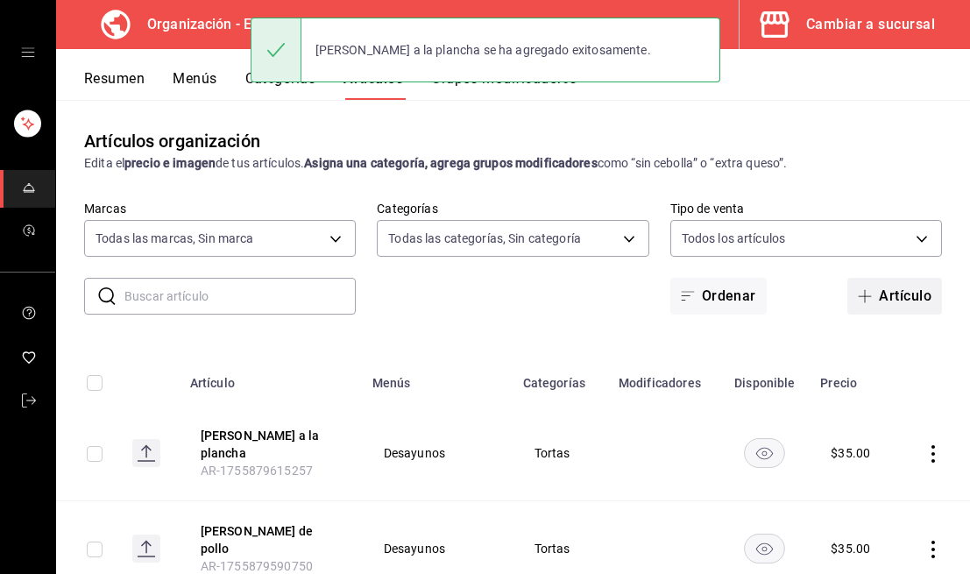
click at [878, 293] on span "button" at bounding box center [868, 296] width 21 height 14
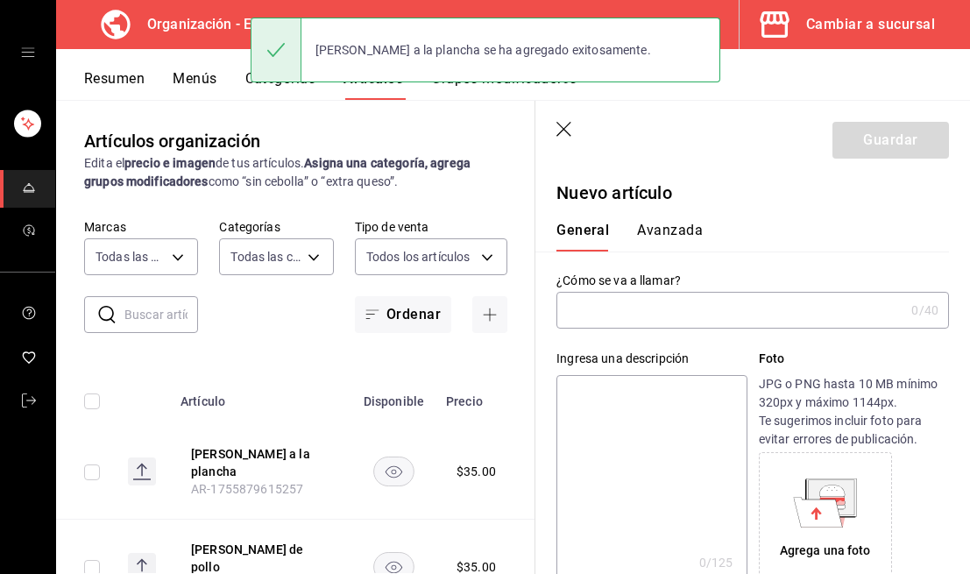
click at [754, 311] on input "text" at bounding box center [730, 310] width 348 height 35
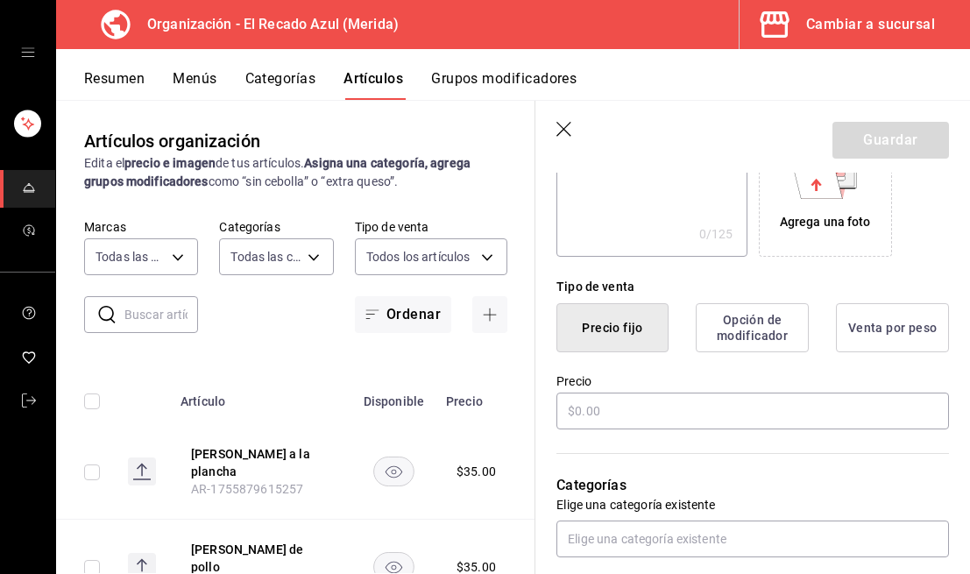
scroll to position [371, 0]
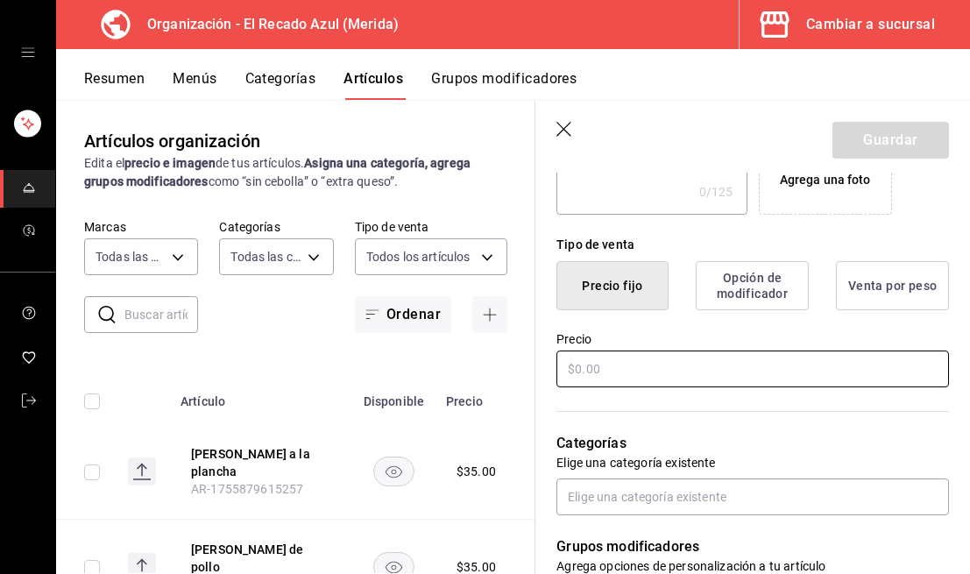
type input "Torta de huevo con longaniza"
click at [731, 373] on input "text" at bounding box center [752, 368] width 392 height 37
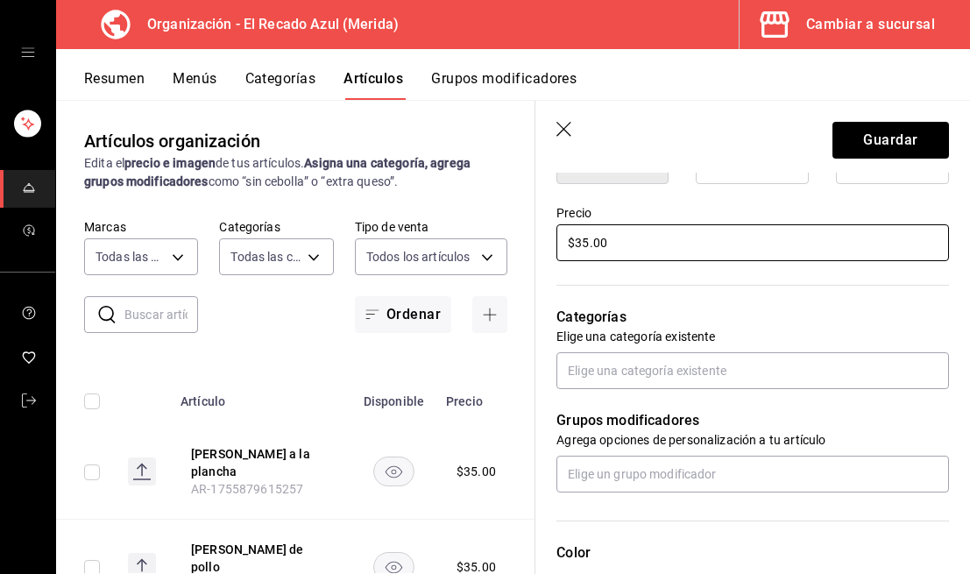
scroll to position [533, 0]
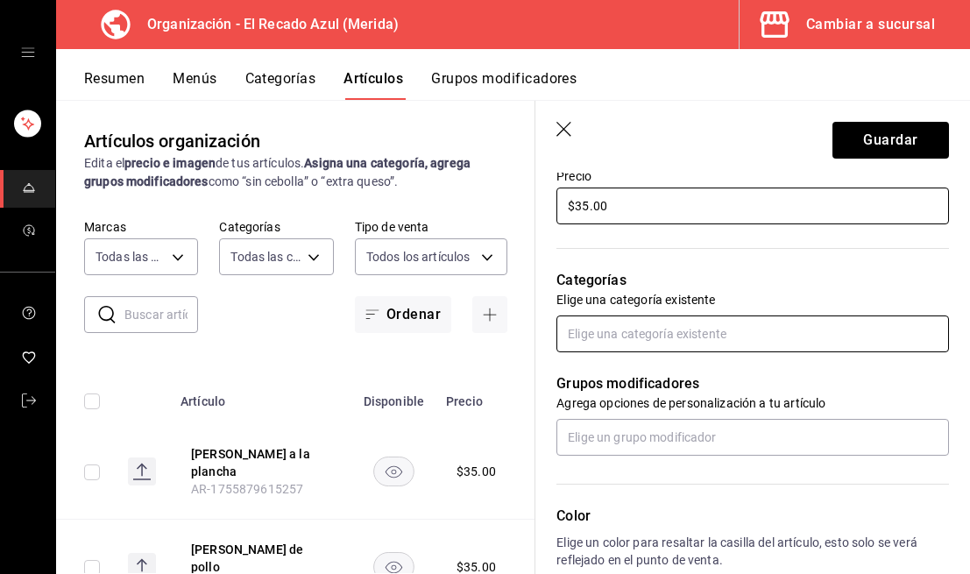
type input "$35.00"
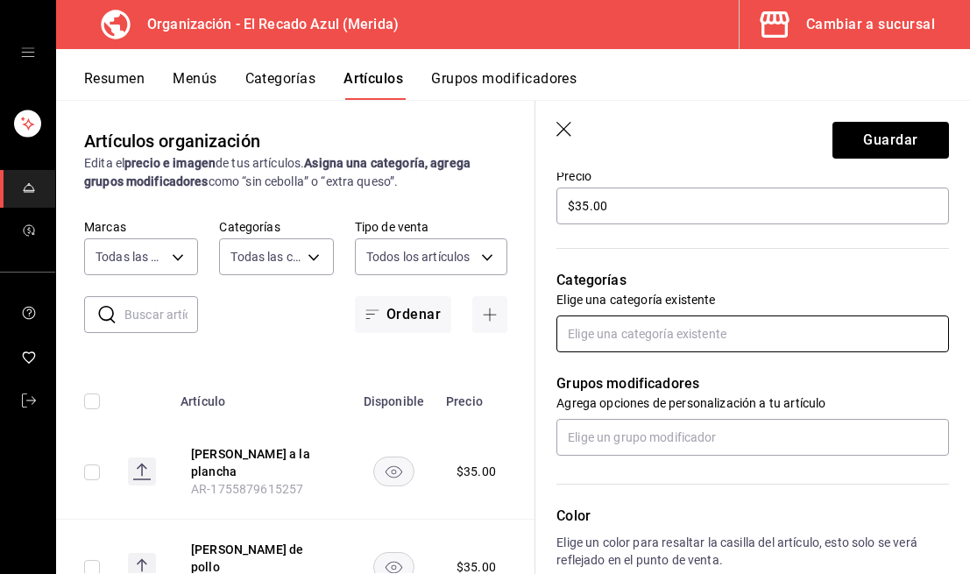
click at [722, 337] on input "text" at bounding box center [752, 333] width 392 height 37
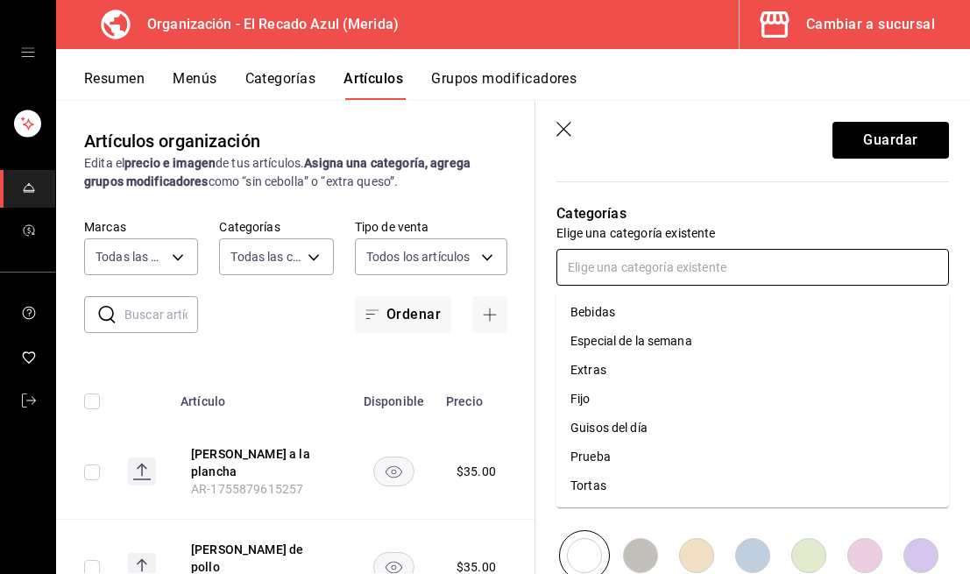
scroll to position [616, 0]
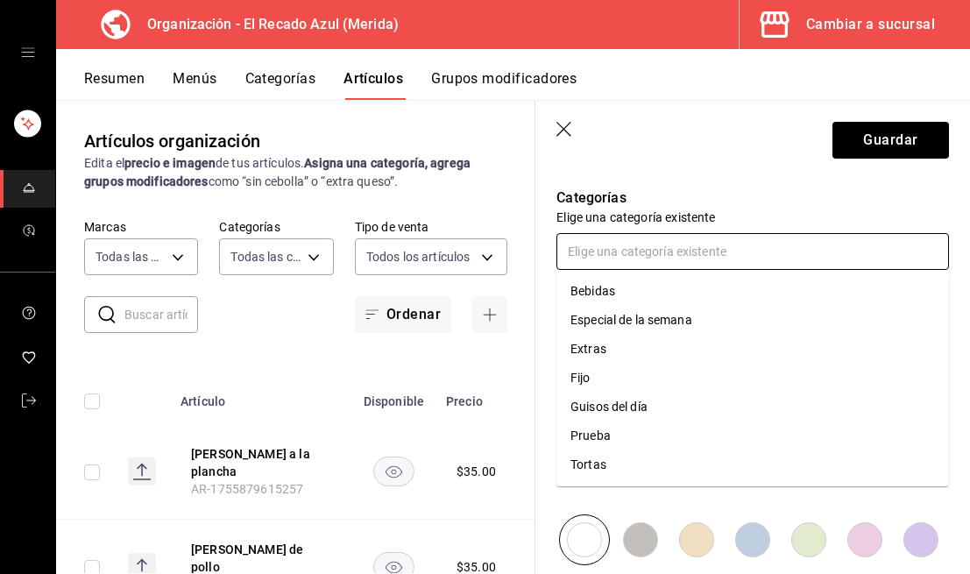
click at [659, 456] on li "Tortas" at bounding box center [752, 464] width 392 height 29
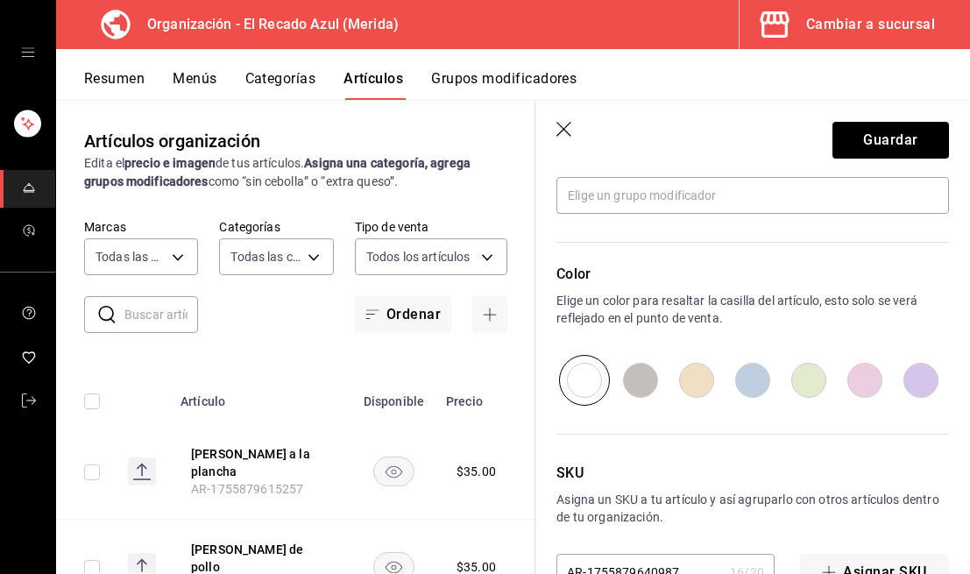
scroll to position [885, 0]
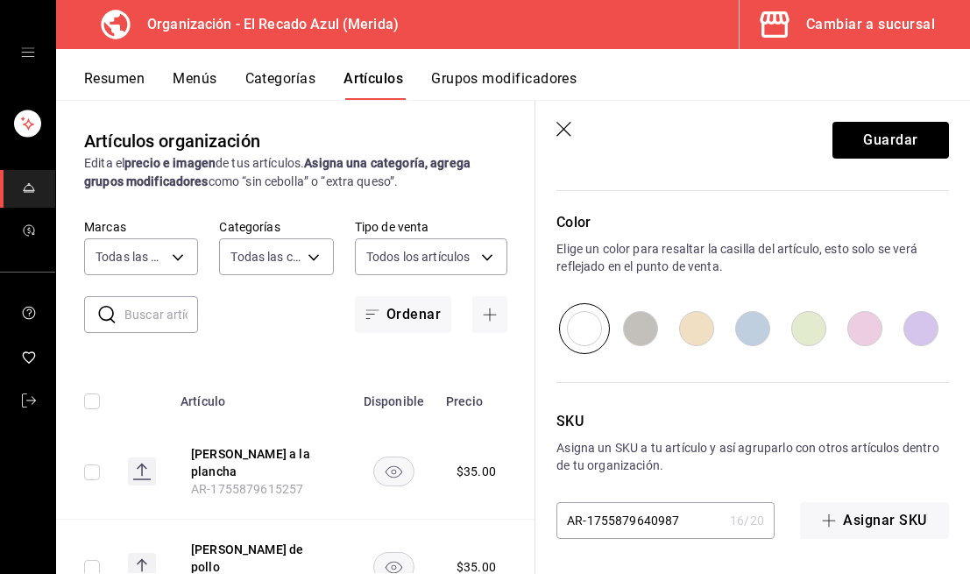
click at [703, 332] on input "radio" at bounding box center [696, 328] width 56 height 51
radio input "true"
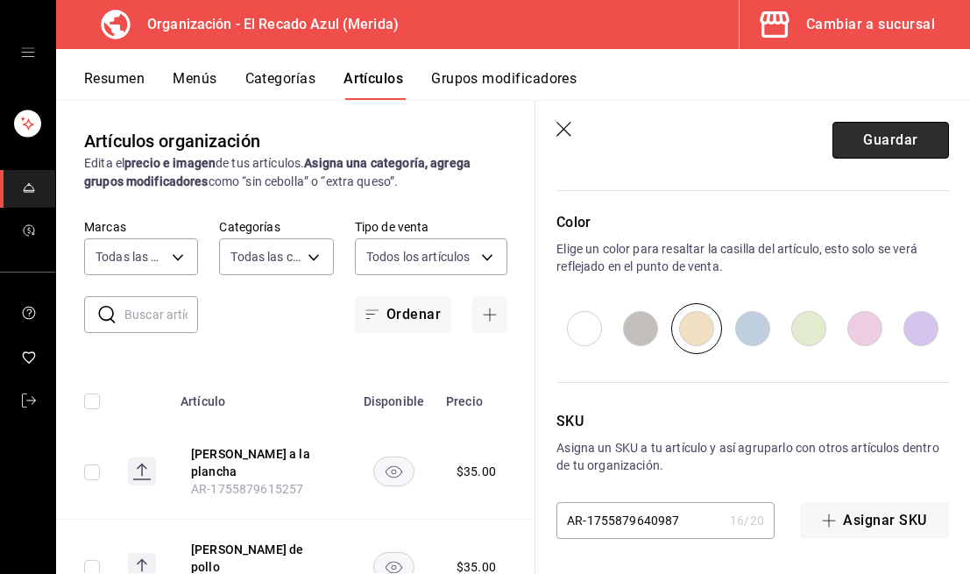
click at [866, 136] on button "Guardar" at bounding box center [890, 140] width 117 height 37
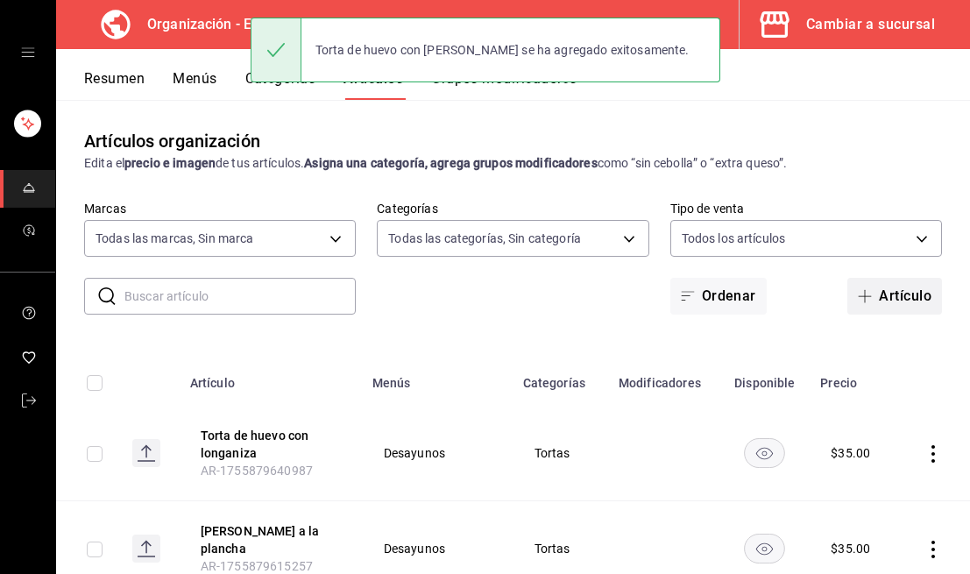
click at [865, 302] on icon "button" at bounding box center [865, 296] width 14 height 14
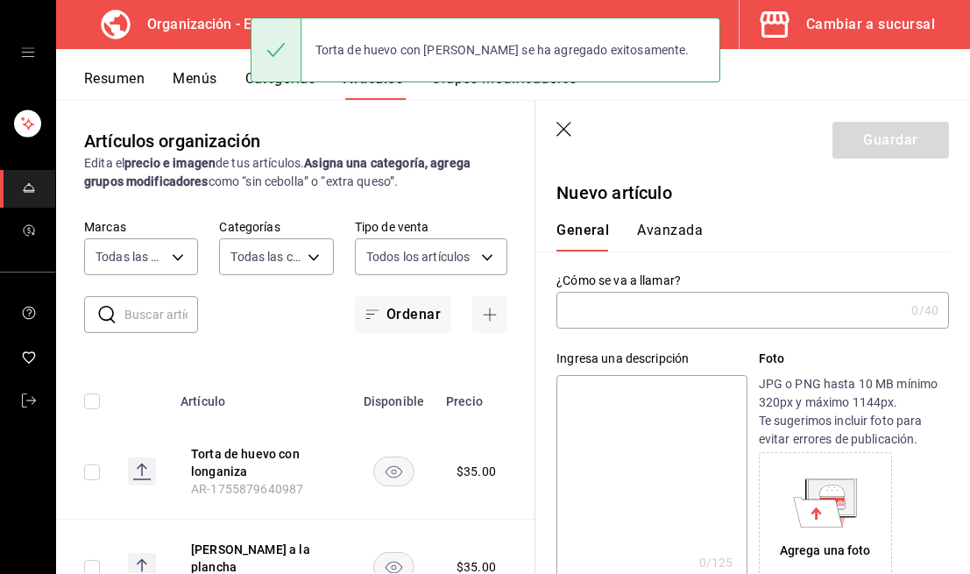
click at [689, 299] on input "text" at bounding box center [730, 310] width 348 height 35
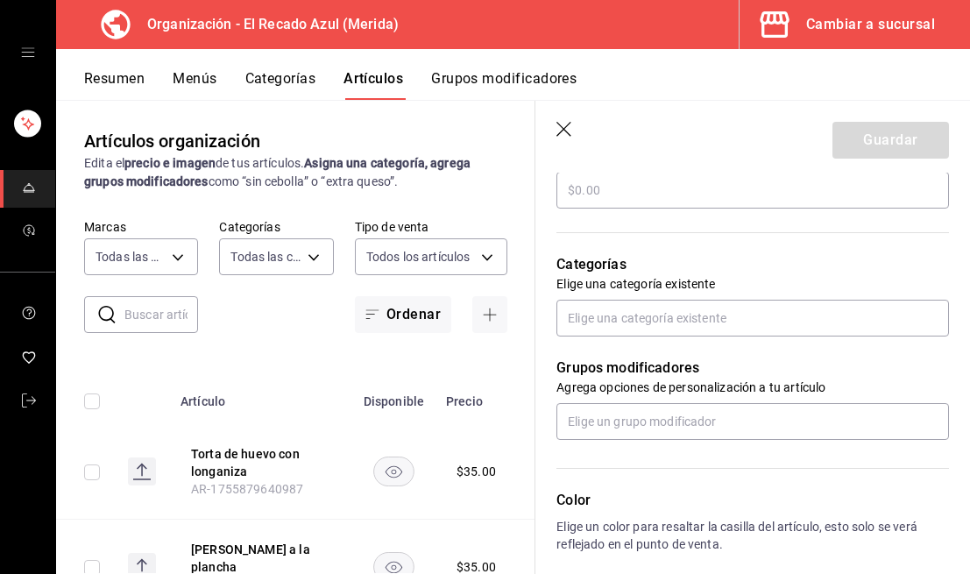
scroll to position [536, 0]
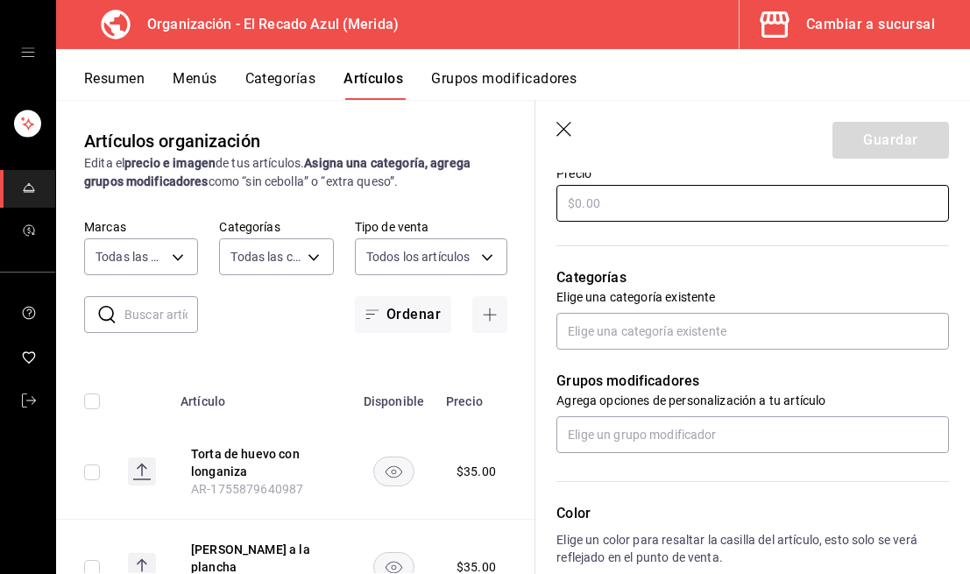
type input "Torta jamón y queso"
click at [731, 216] on input "text" at bounding box center [752, 203] width 392 height 37
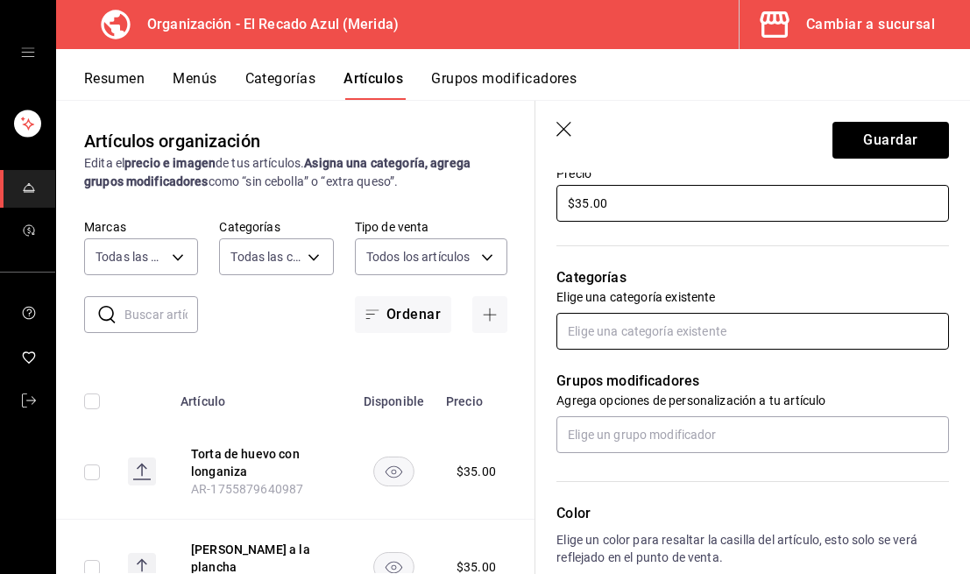
type input "$35.00"
click at [706, 329] on input "text" at bounding box center [752, 331] width 392 height 37
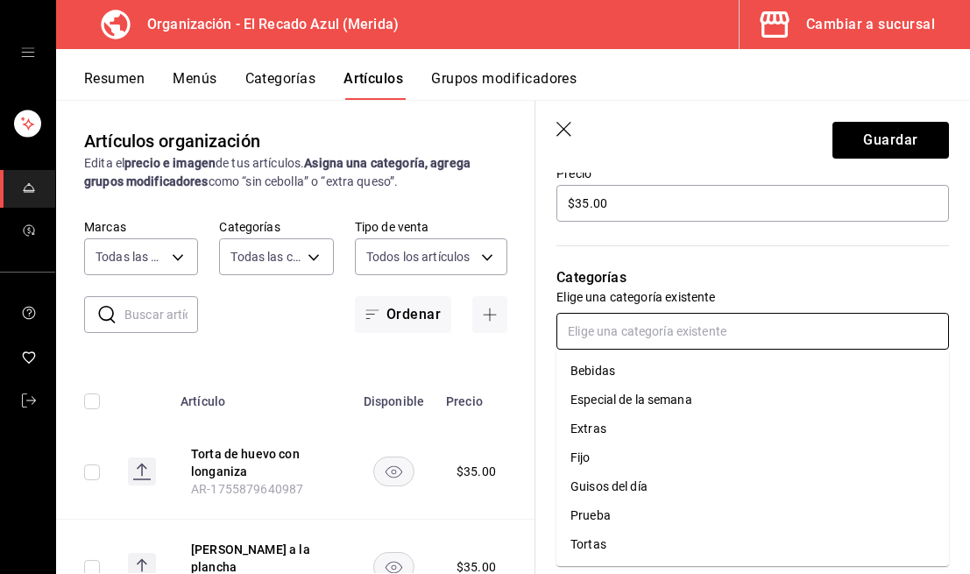
click at [680, 533] on li "Tortas" at bounding box center [752, 544] width 392 height 29
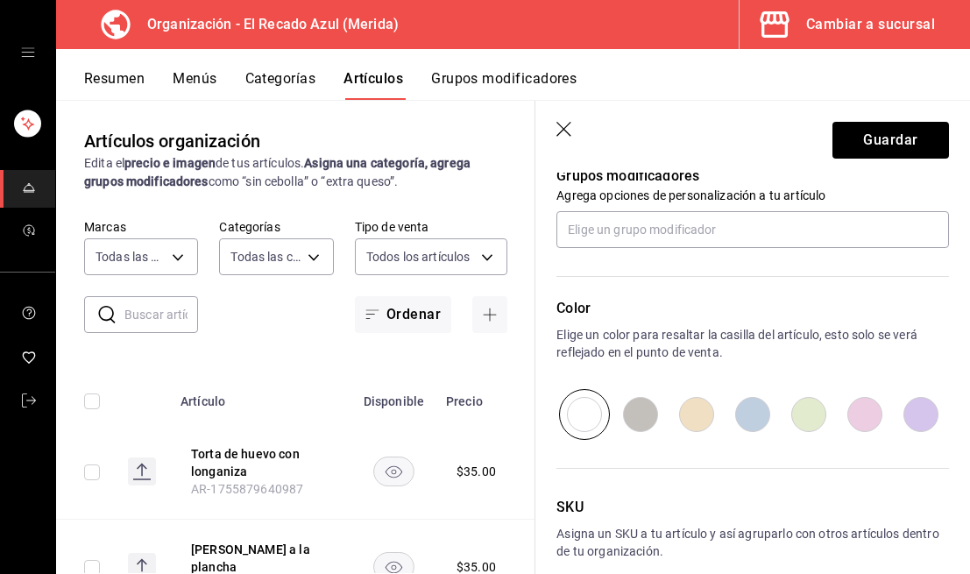
scroll to position [809, 0]
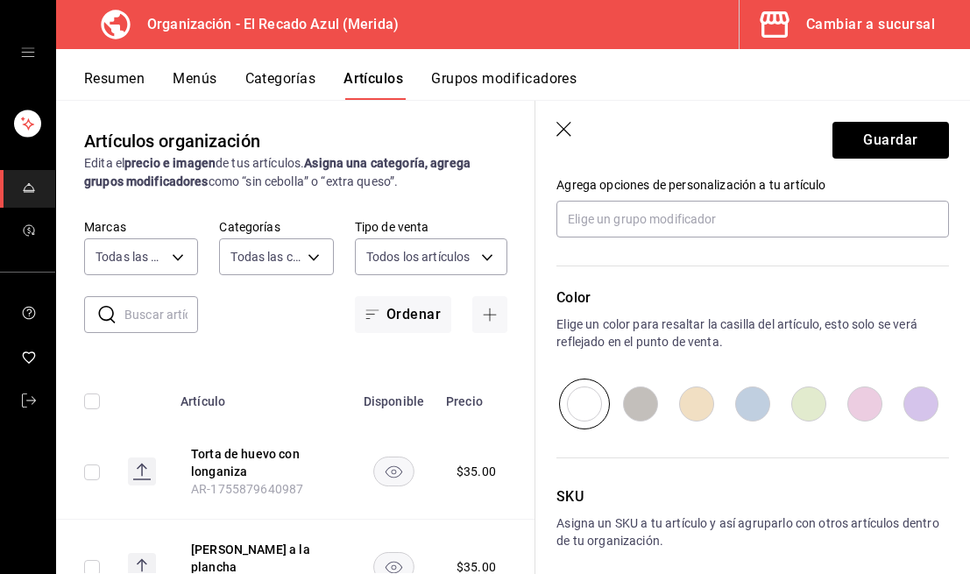
click at [699, 404] on input "radio" at bounding box center [696, 403] width 56 height 51
radio input "true"
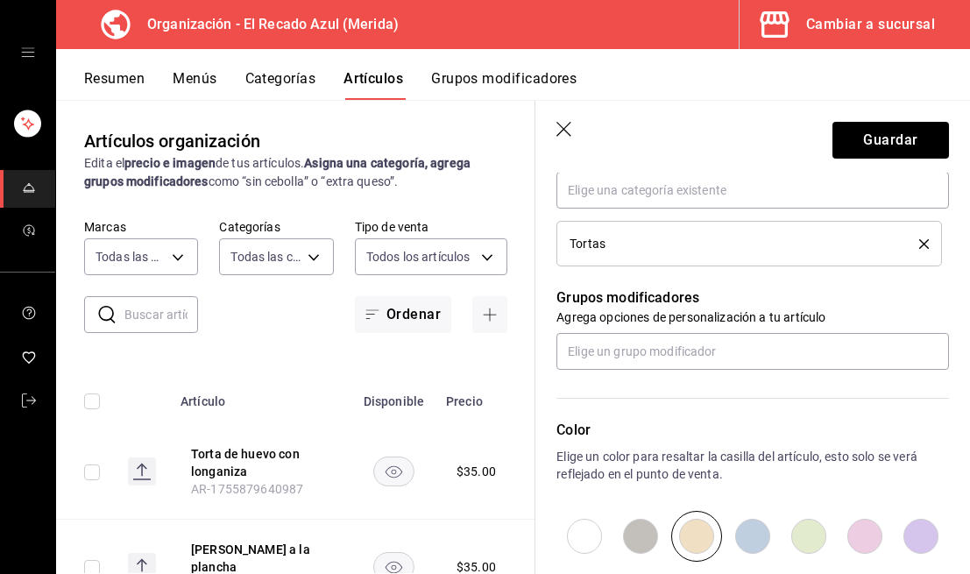
scroll to position [676, 0]
click at [904, 141] on button "Guardar" at bounding box center [890, 140] width 117 height 37
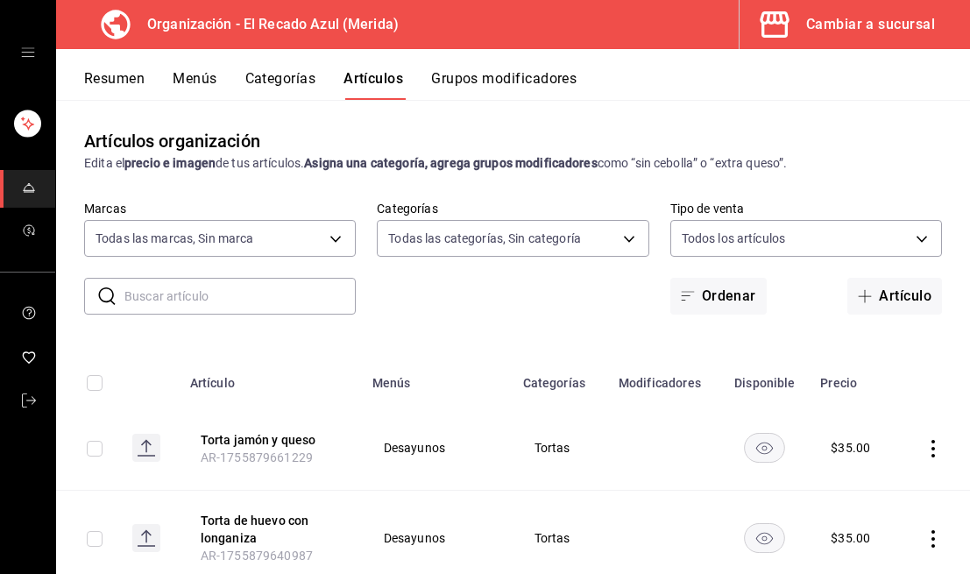
click at [180, 83] on button "Menús" at bounding box center [195, 85] width 44 height 30
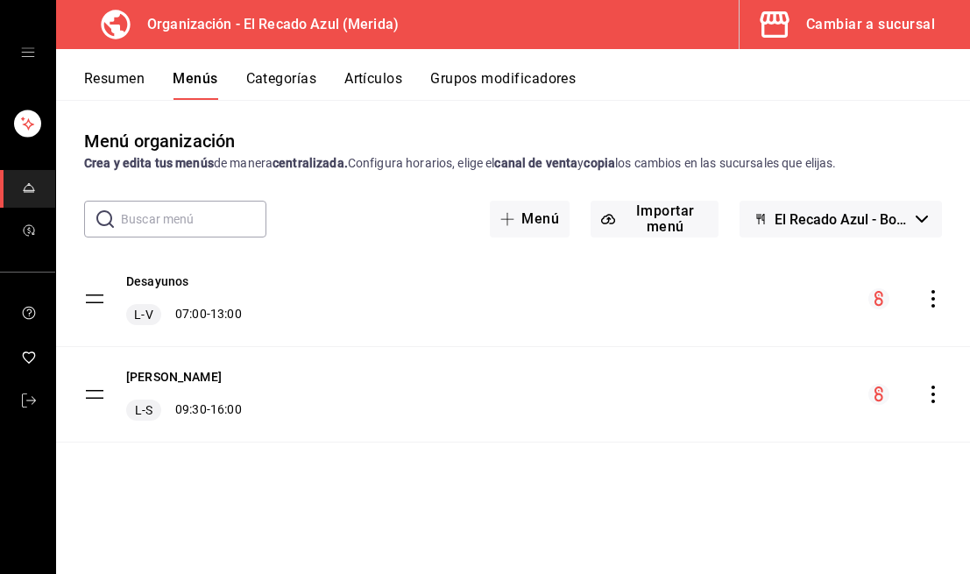
click at [128, 86] on button "Resumen" at bounding box center [114, 85] width 60 height 30
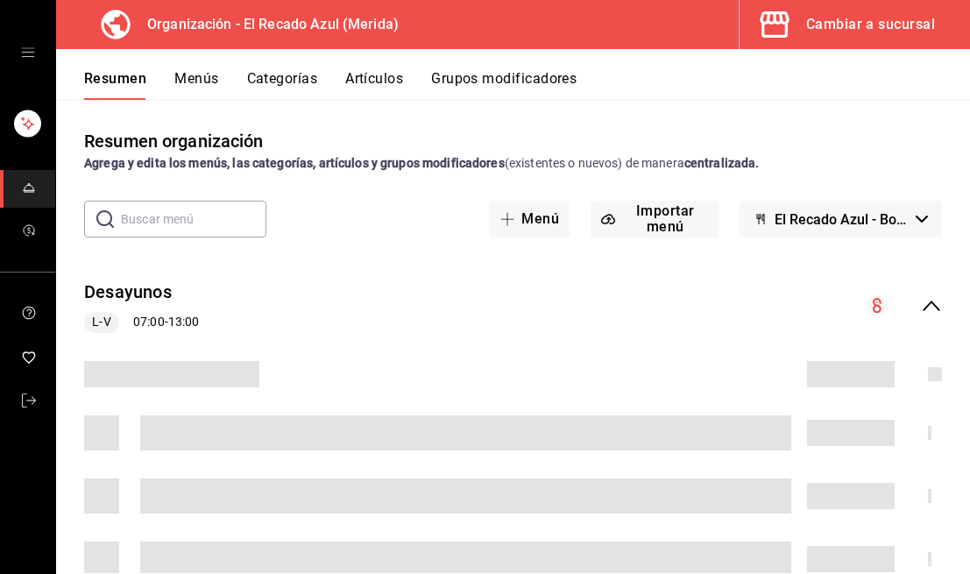
click at [197, 91] on button "Menús" at bounding box center [196, 85] width 44 height 30
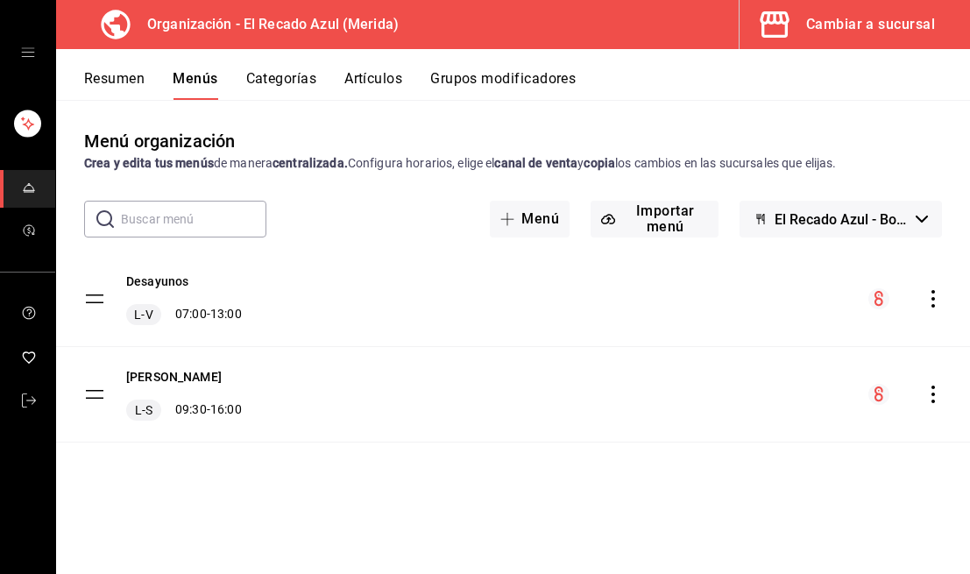
click at [932, 397] on icon "actions" at bounding box center [933, 394] width 18 height 18
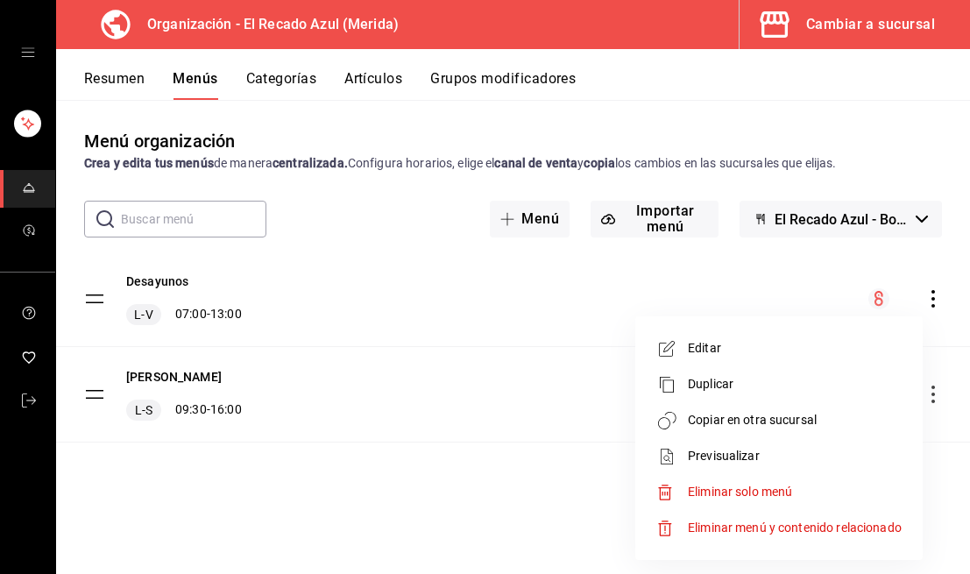
click at [816, 427] on span "Copiar en otra sucursal" at bounding box center [795, 420] width 214 height 18
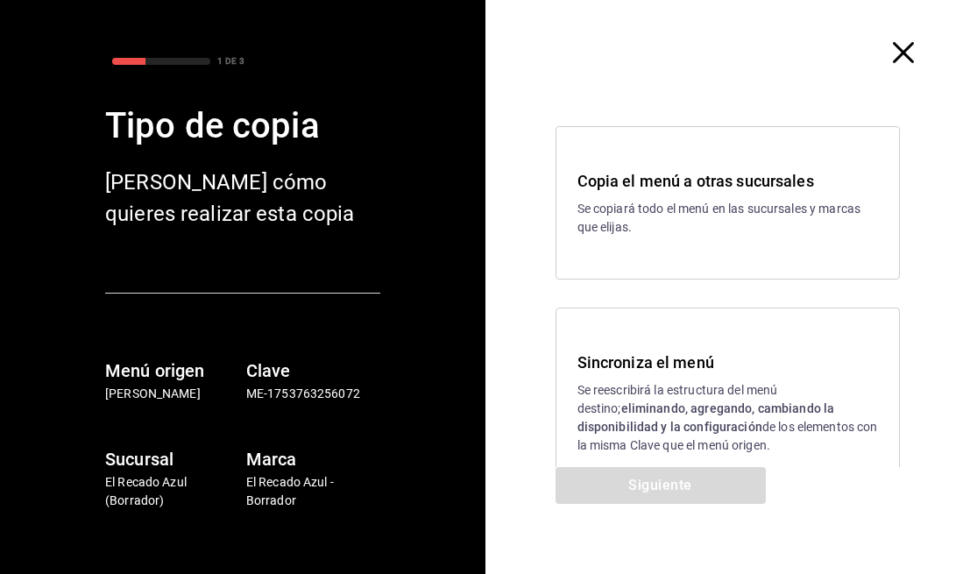
click at [627, 371] on h3 "Sincroniza el menú" at bounding box center [727, 362] width 301 height 24
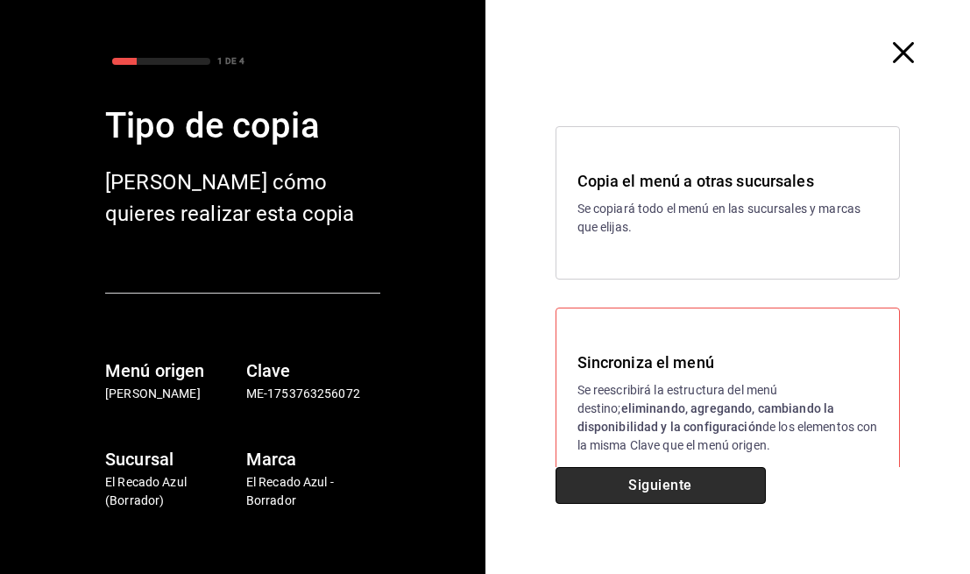
click at [661, 495] on button "Siguiente" at bounding box center [660, 485] width 210 height 37
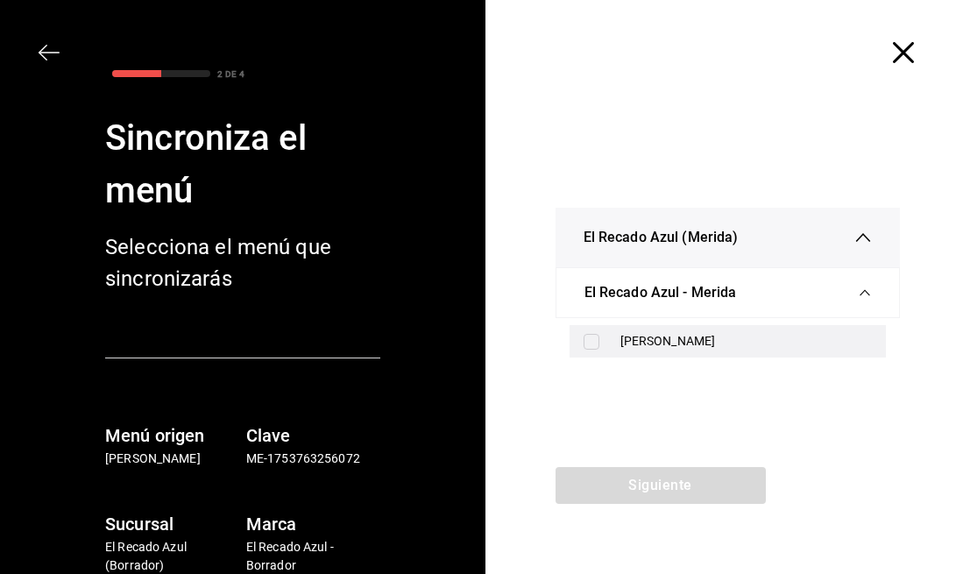
click at [709, 339] on div "[PERSON_NAME]" at bounding box center [746, 341] width 252 height 18
checkbox input "true"
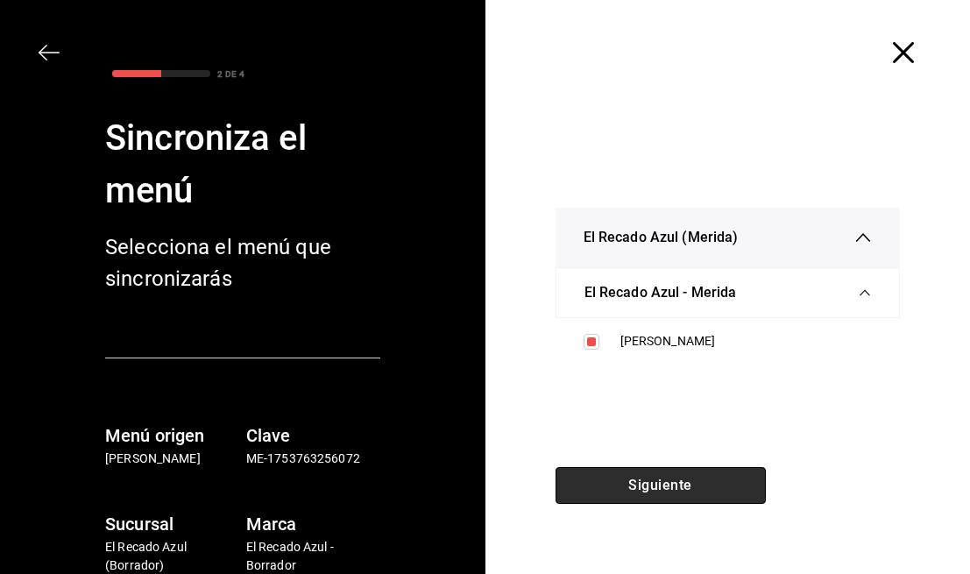
click at [710, 472] on button "Siguiente" at bounding box center [660, 485] width 210 height 37
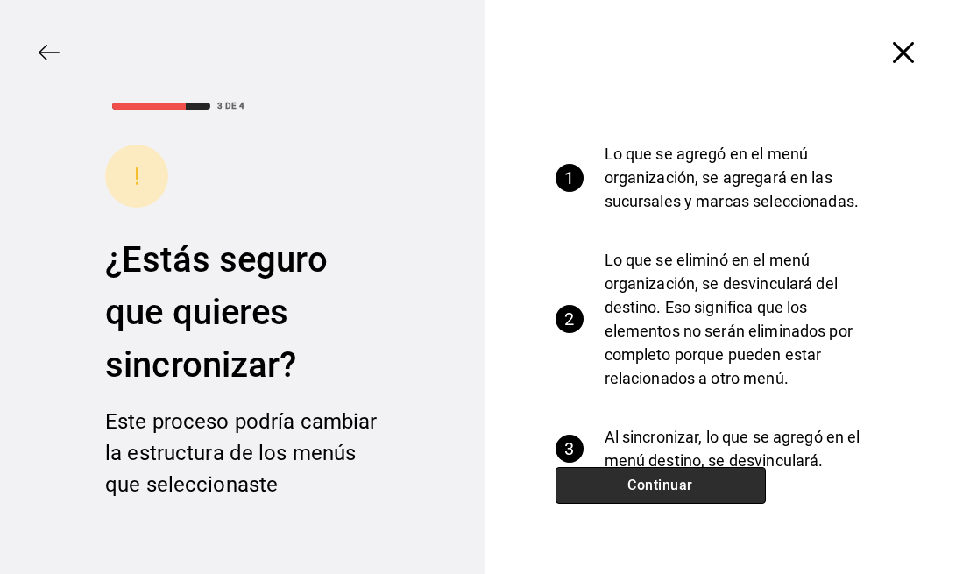
click at [710, 486] on button "Continuar" at bounding box center [660, 485] width 210 height 37
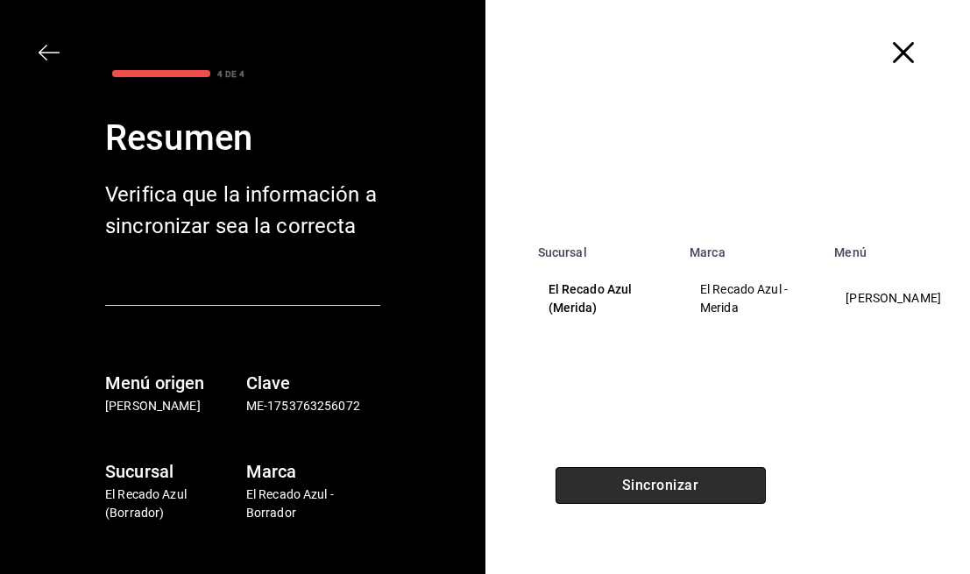
click at [710, 486] on button "Sincronizar" at bounding box center [660, 485] width 210 height 37
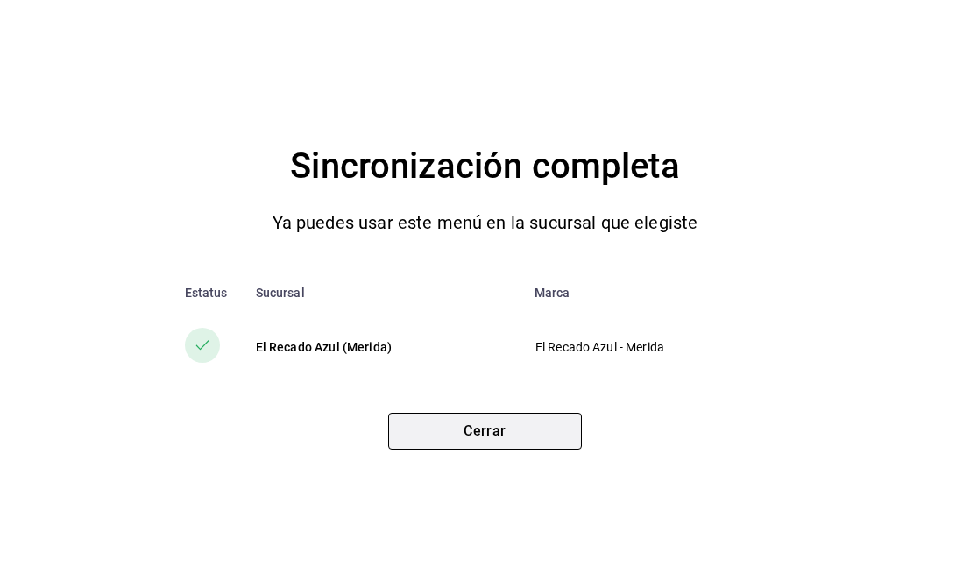
click at [559, 430] on button "Cerrar" at bounding box center [485, 431] width 194 height 37
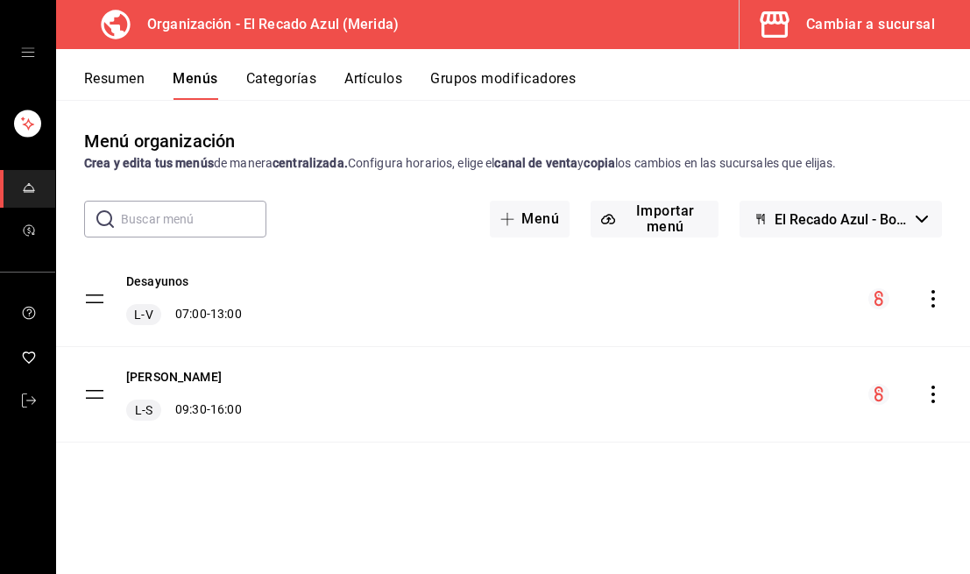
click at [935, 302] on icon "actions" at bounding box center [933, 299] width 18 height 18
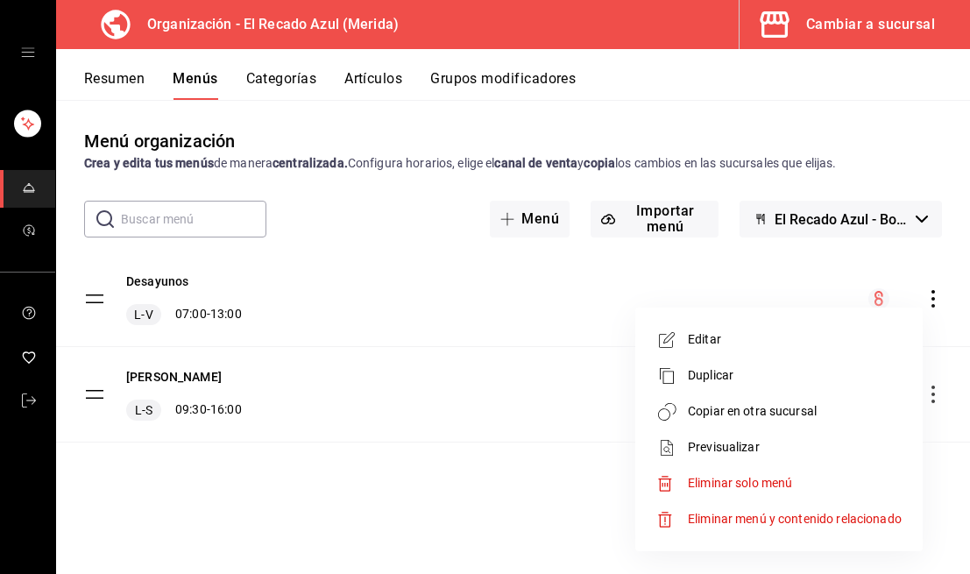
click at [743, 405] on span "Copiar en otra sucursal" at bounding box center [795, 411] width 214 height 18
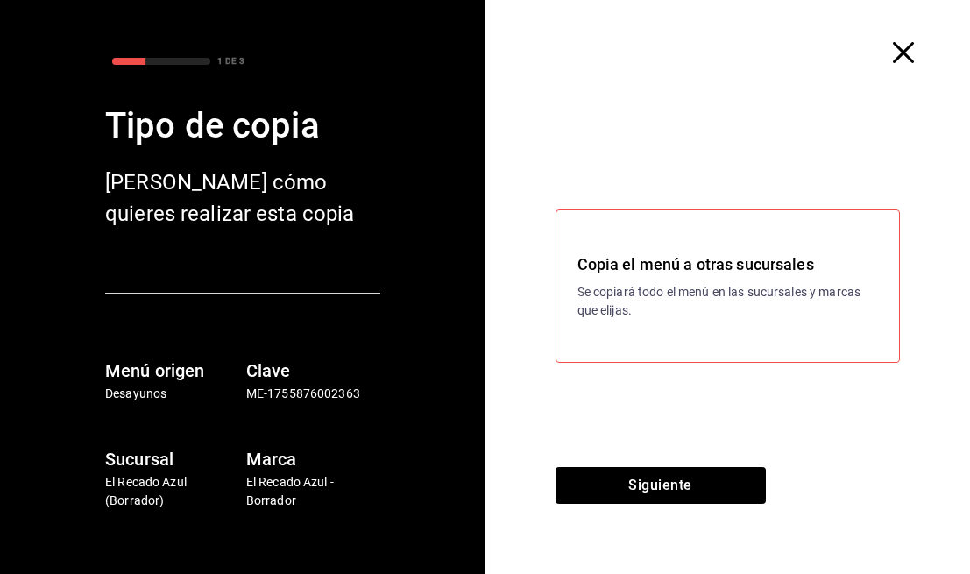
click at [738, 317] on p "Se copiará todo el menú en las sucursales y marcas que elijas." at bounding box center [727, 301] width 301 height 37
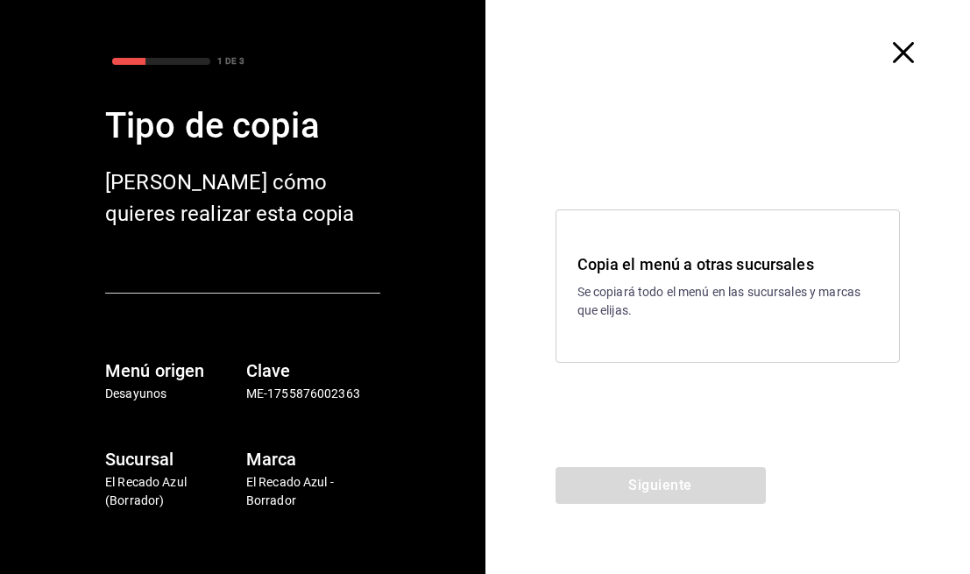
click at [732, 325] on div "Copia el menú a otras sucursales Se copiará todo el menú en las sucursales y ma…" at bounding box center [727, 285] width 345 height 153
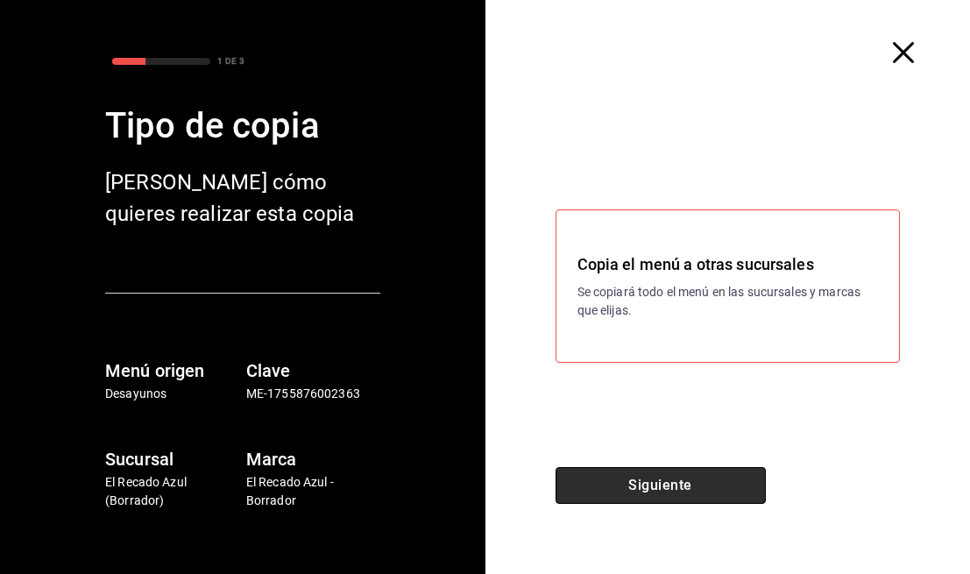
click at [715, 499] on button "Siguiente" at bounding box center [660, 485] width 210 height 37
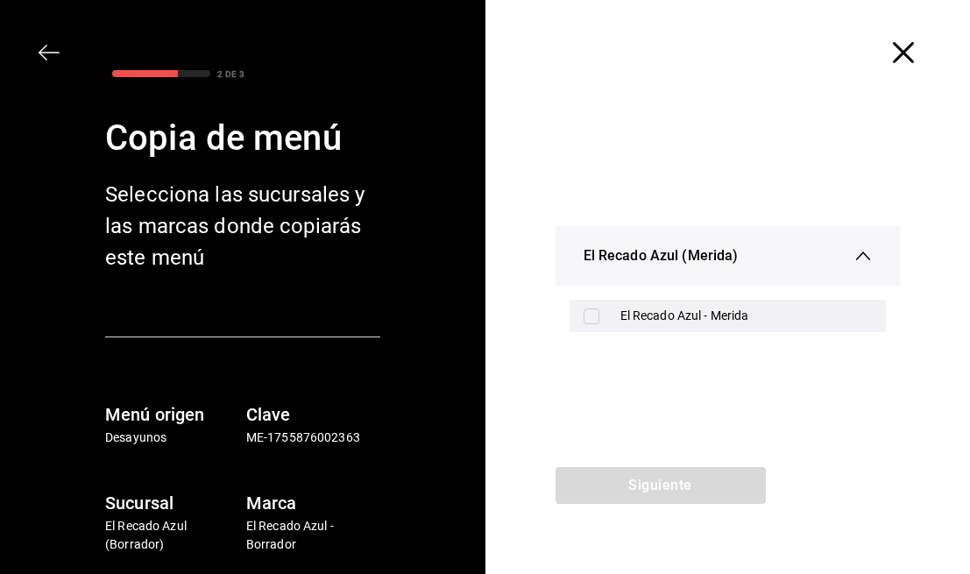
click at [729, 318] on div "El Recado Azul - Merida" at bounding box center [746, 316] width 252 height 18
checkbox input "true"
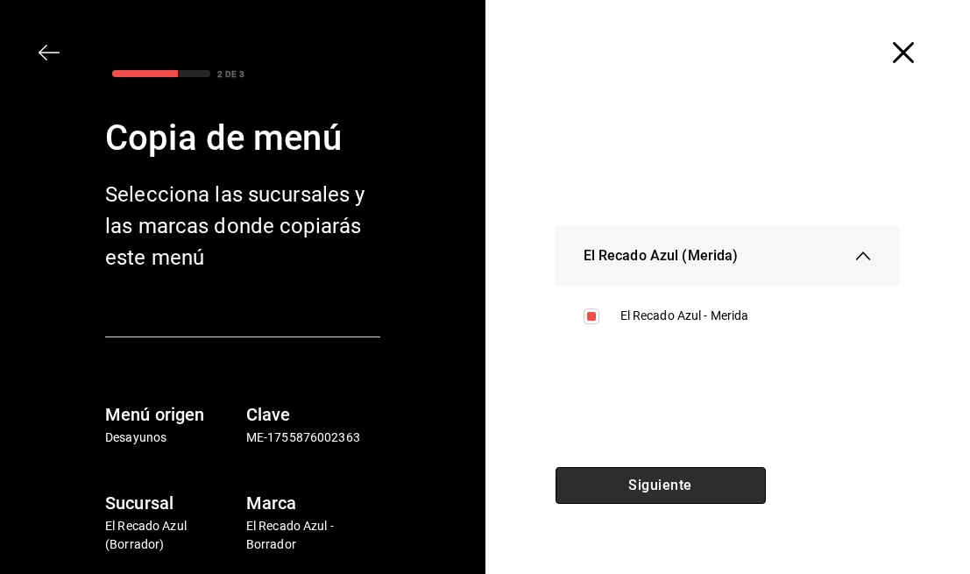
click at [714, 491] on button "Siguiente" at bounding box center [660, 485] width 210 height 37
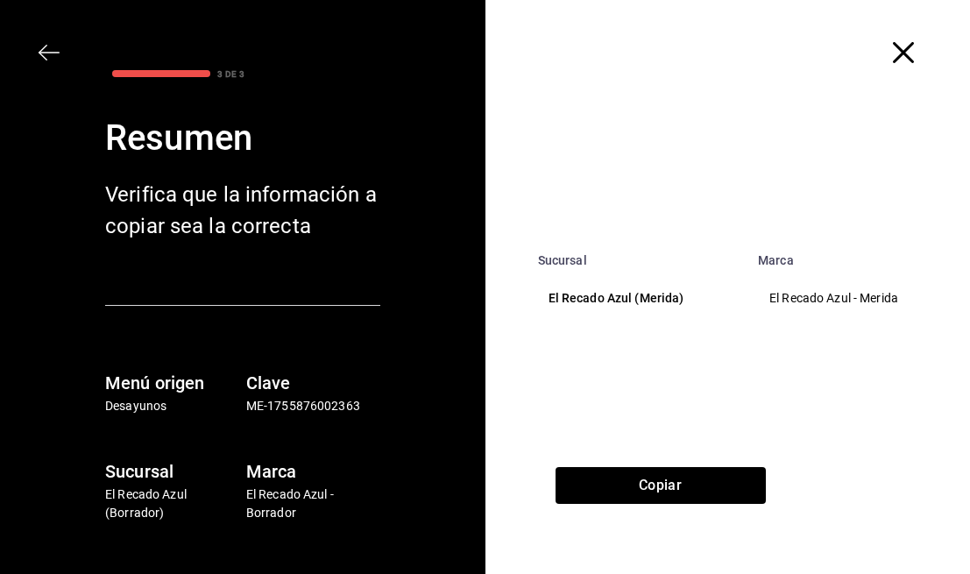
click at [774, 291] on p "El Recado Azul - Merida" at bounding box center [855, 298] width 172 height 18
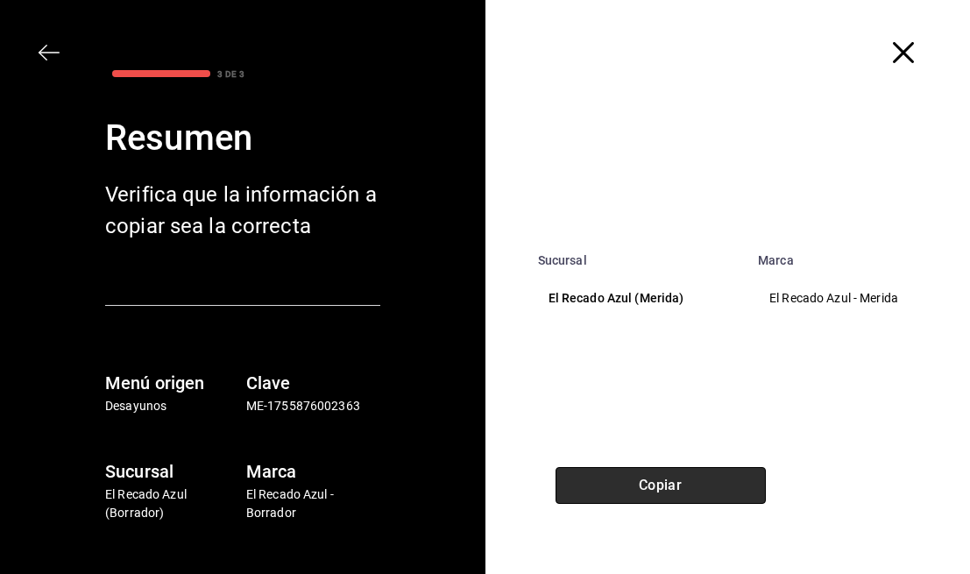
click at [737, 467] on button "Copiar" at bounding box center [660, 485] width 210 height 37
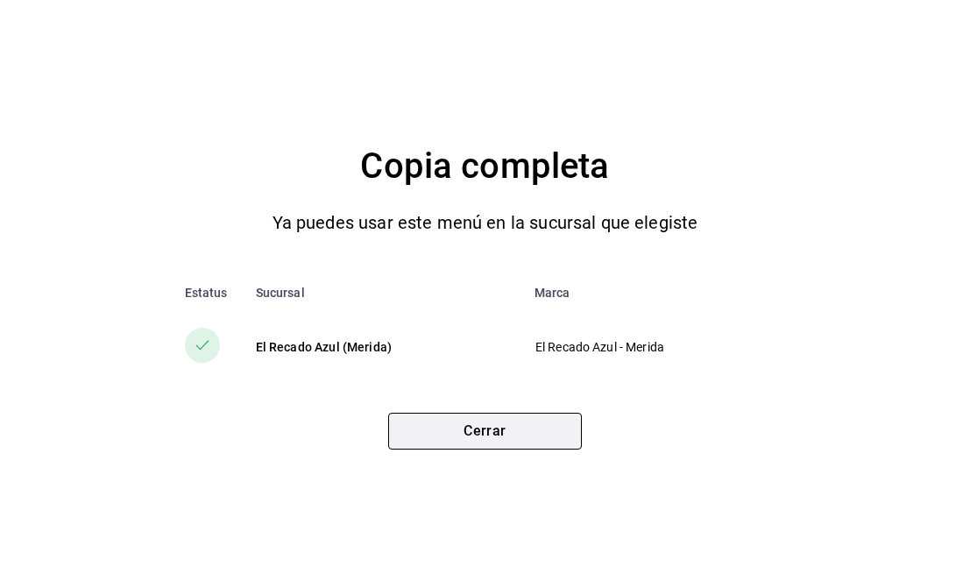
click at [558, 425] on button "Cerrar" at bounding box center [485, 431] width 194 height 37
